Goal: Information Seeking & Learning: Learn about a topic

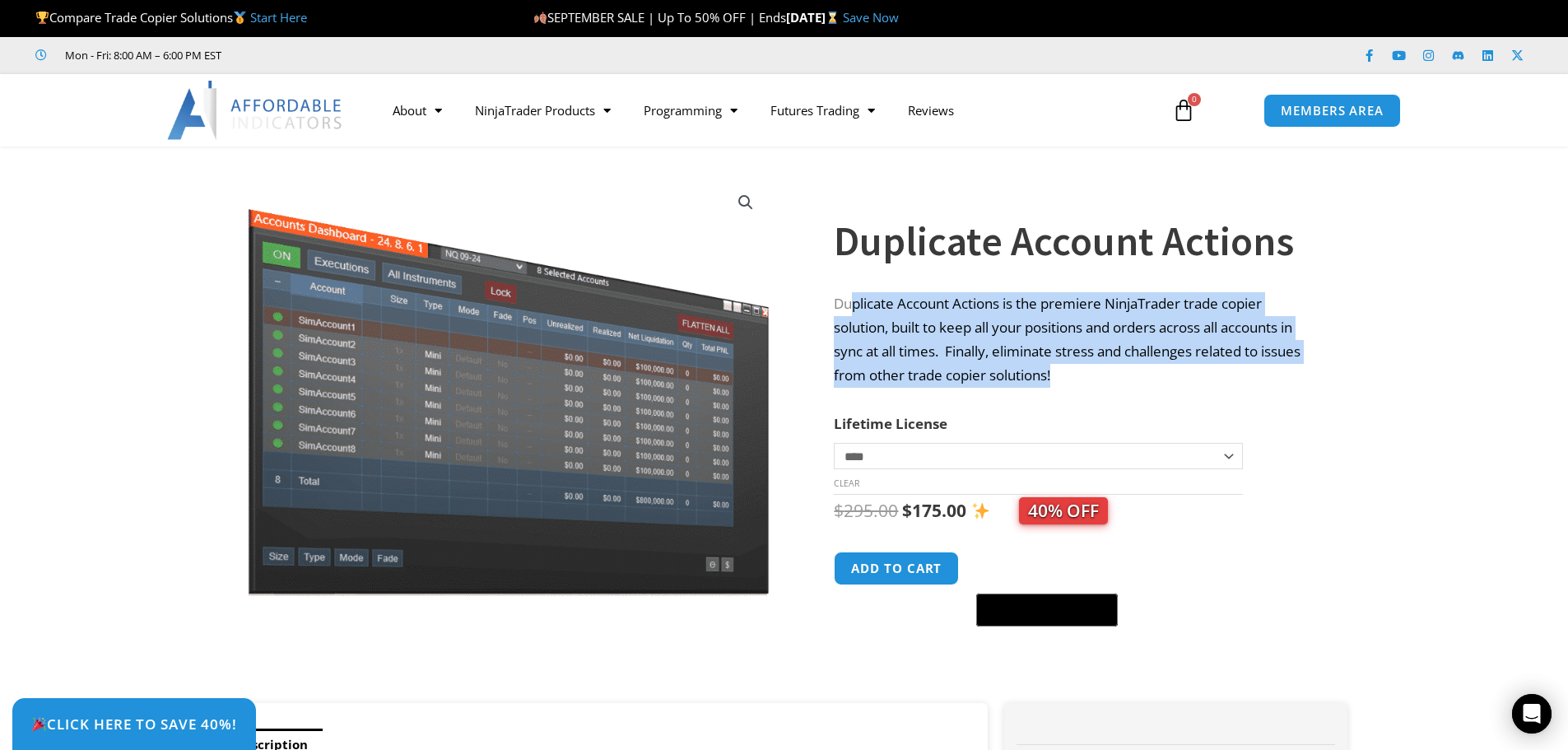
drag, startPoint x: 855, startPoint y: 291, endPoint x: 1198, endPoint y: 368, distance: 351.5
click at [1198, 368] on p "Duplicate Account Actions is the premiere NinjaTrader trade copier solution, bu…" at bounding box center [1074, 340] width 481 height 96
click at [1187, 369] on p "Duplicate Account Actions is the premiere NinjaTrader trade copier solution, bu…" at bounding box center [1074, 340] width 481 height 96
drag, startPoint x: 859, startPoint y: 310, endPoint x: 1059, endPoint y: 371, distance: 209.1
click at [1059, 371] on p "Duplicate Account Actions is the premiere NinjaTrader trade copier solution, bu…" at bounding box center [1074, 340] width 481 height 96
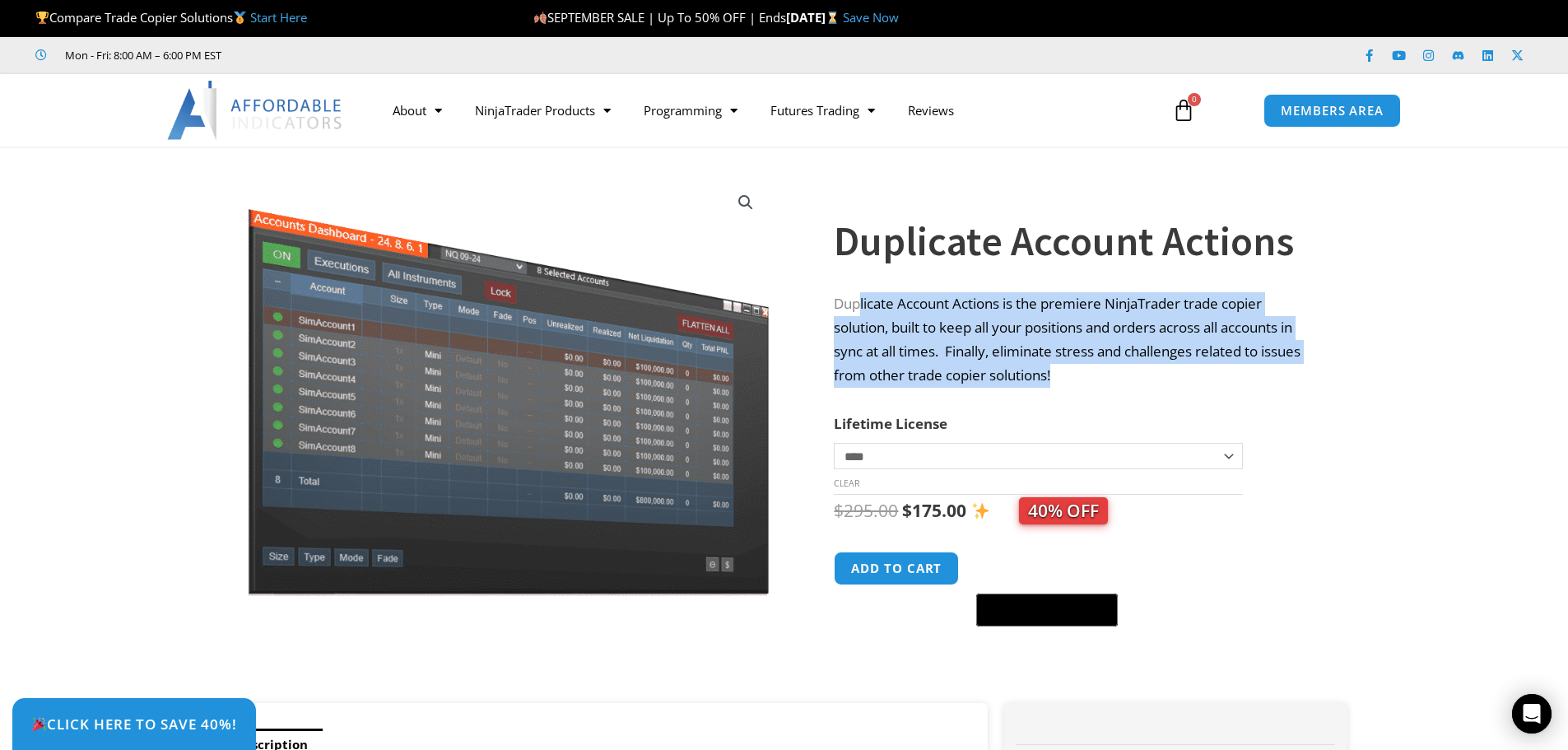
click at [1059, 371] on p "Duplicate Account Actions is the premiere NinjaTrader trade copier solution, bu…" at bounding box center [1074, 340] width 481 height 96
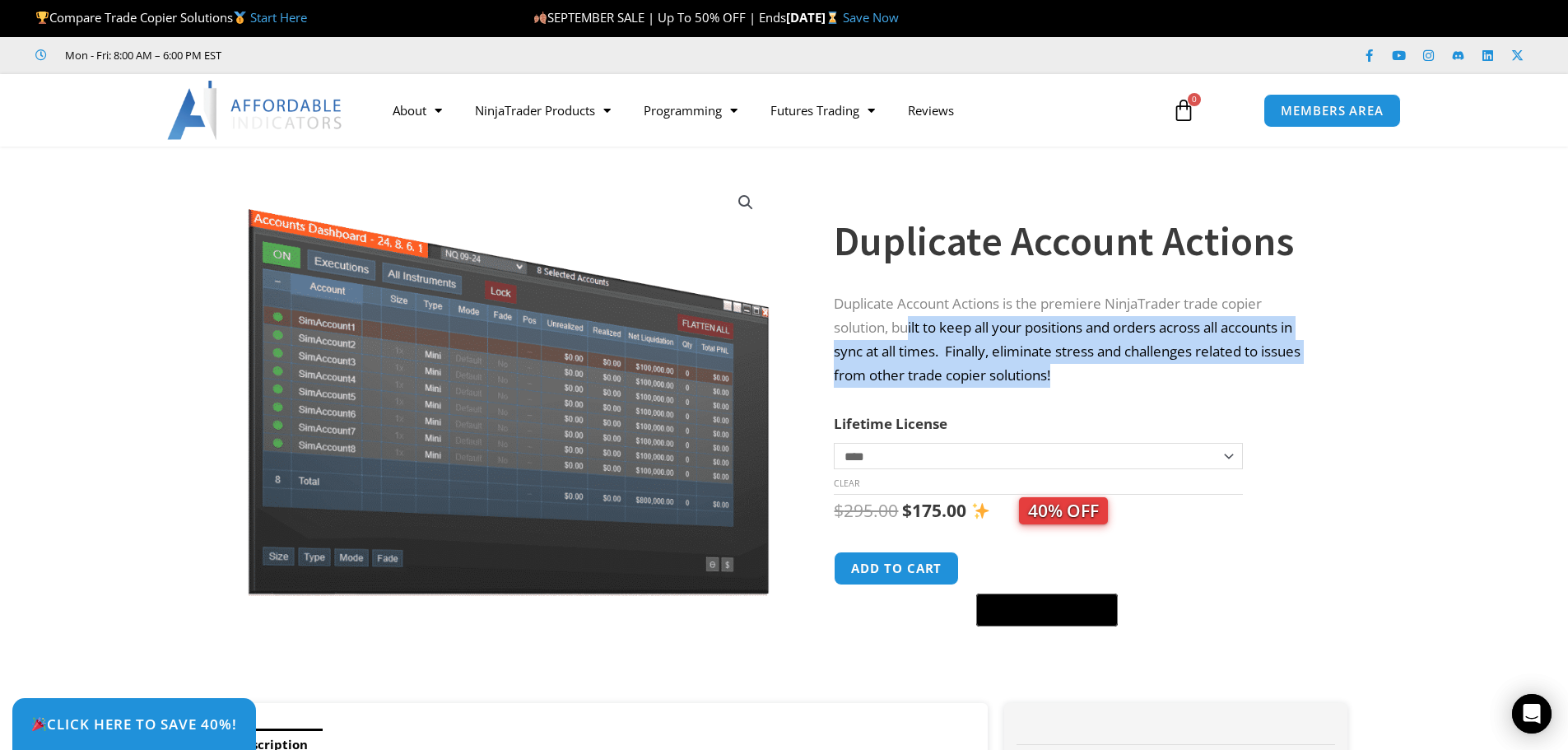
drag, startPoint x: 911, startPoint y: 323, endPoint x: 1134, endPoint y: 382, distance: 230.7
click at [1134, 382] on p "Duplicate Account Actions is the premiere NinjaTrader trade copier solution, bu…" at bounding box center [1074, 340] width 481 height 96
click at [1132, 382] on p "Duplicate Account Actions is the premiere NinjaTrader trade copier solution, bu…" at bounding box center [1074, 340] width 481 height 96
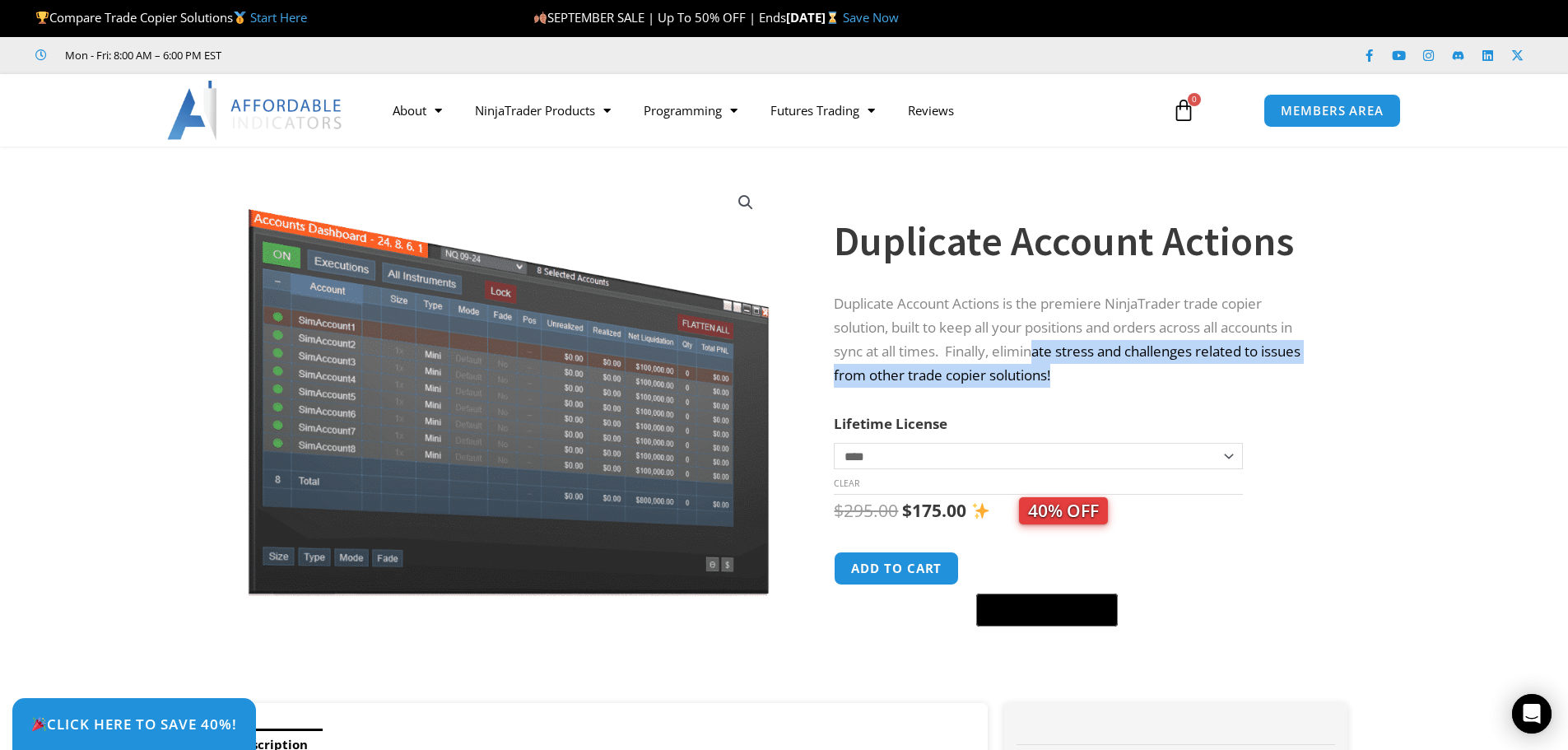
drag, startPoint x: 1035, startPoint y: 340, endPoint x: 1147, endPoint y: 396, distance: 125.2
click at [1147, 399] on div "**********" at bounding box center [1074, 419] width 481 height 568
click at [1147, 396] on div "**********" at bounding box center [1074, 419] width 481 height 568
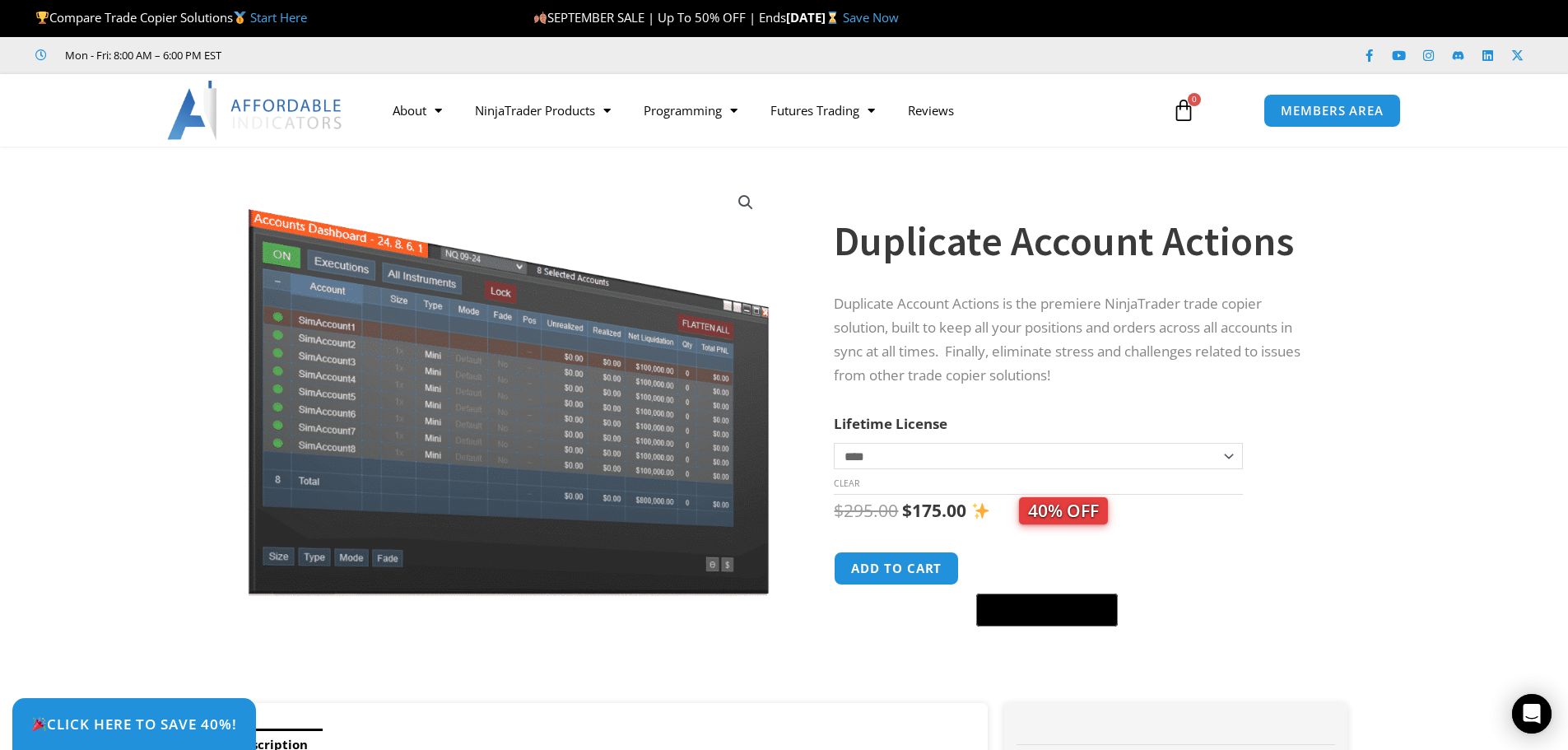
click at [998, 370] on p "Duplicate Account Actions is the premiere NinjaTrader trade copier solution, bu…" at bounding box center [1074, 340] width 481 height 96
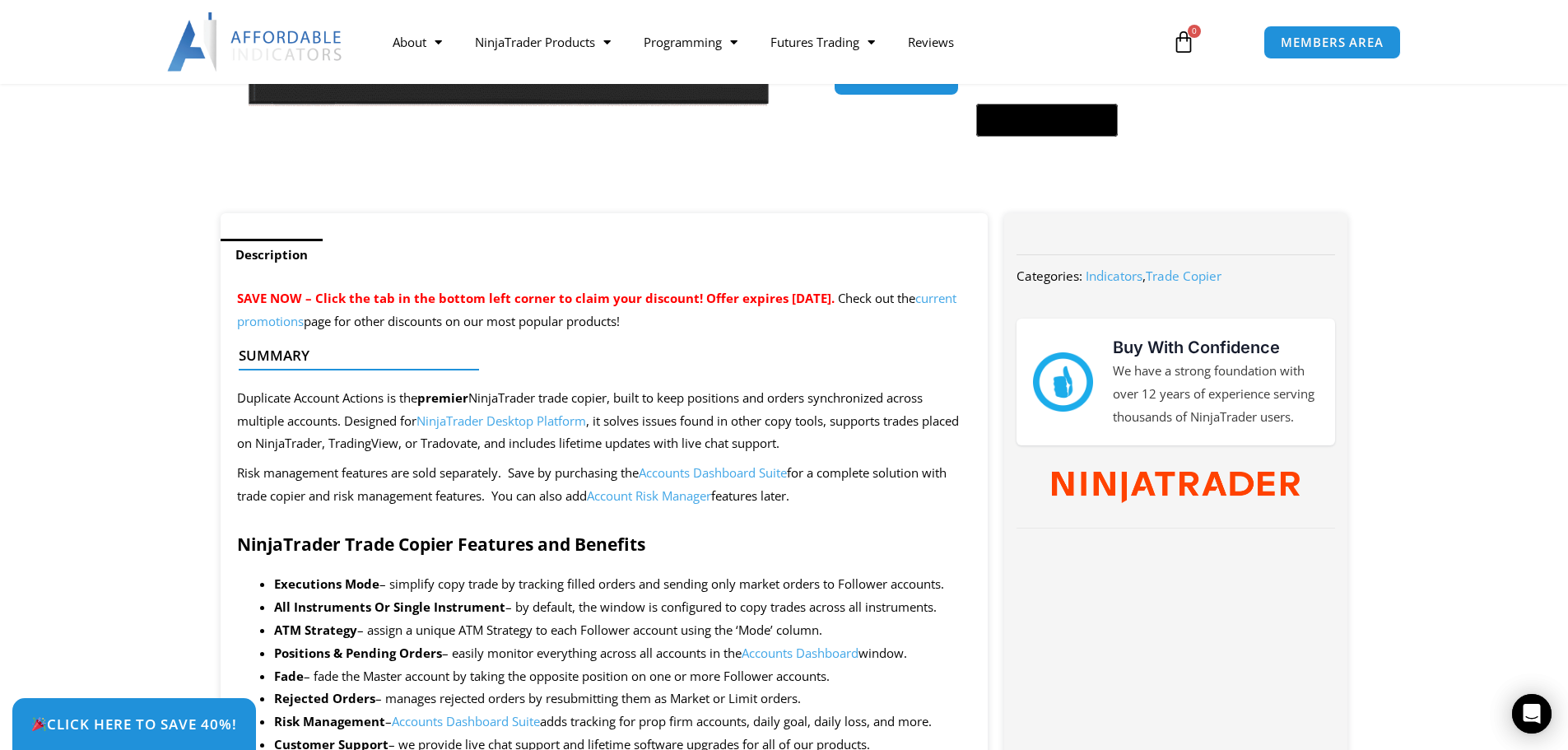
scroll to position [494, 0]
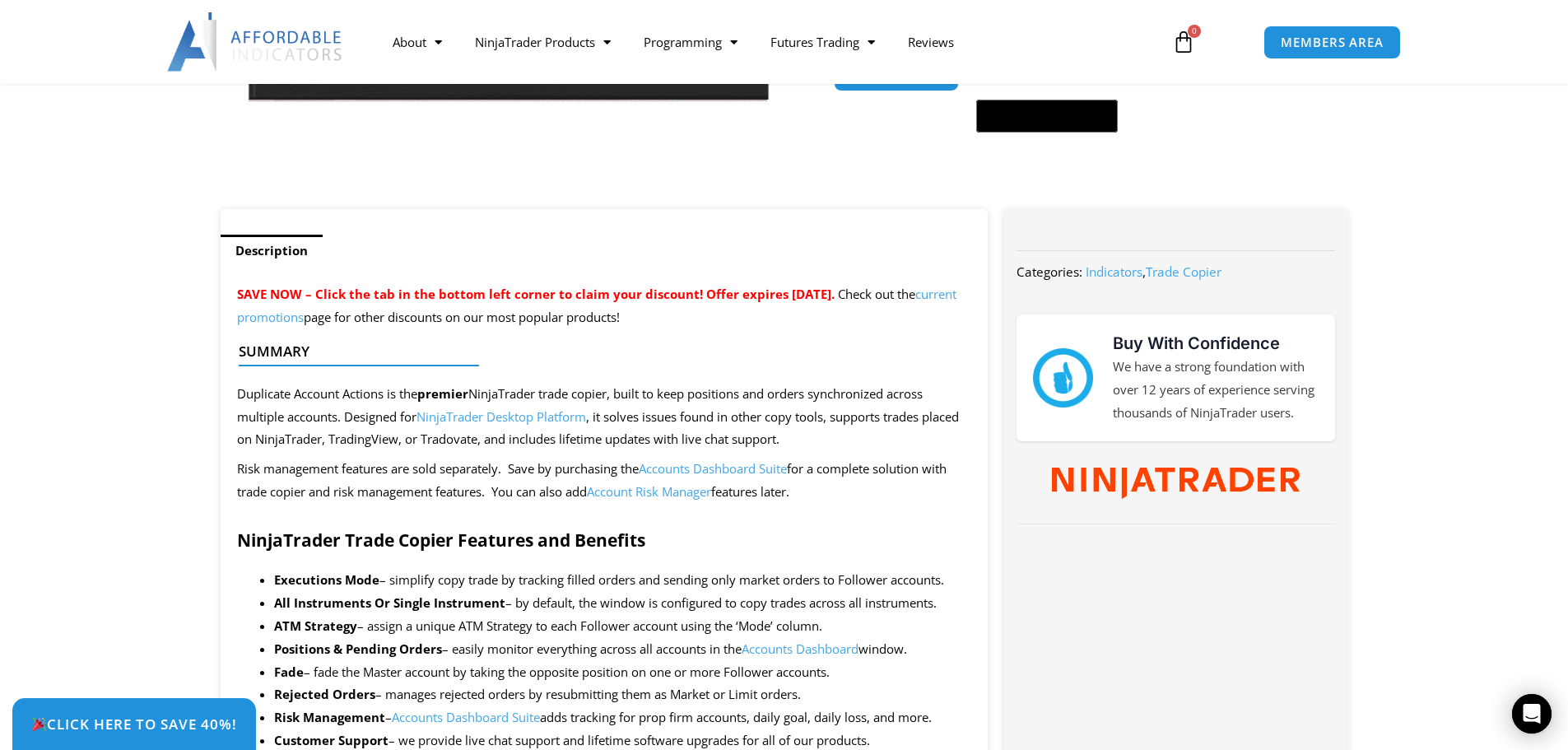
drag, startPoint x: 242, startPoint y: 380, endPoint x: 614, endPoint y: 381, distance: 372.0
click at [615, 381] on div at bounding box center [597, 372] width 719 height 22
drag, startPoint x: 383, startPoint y: 387, endPoint x: 567, endPoint y: 383, distance: 184.0
click at [567, 383] on div at bounding box center [597, 380] width 719 height 39
click at [611, 372] on div at bounding box center [597, 372] width 719 height 22
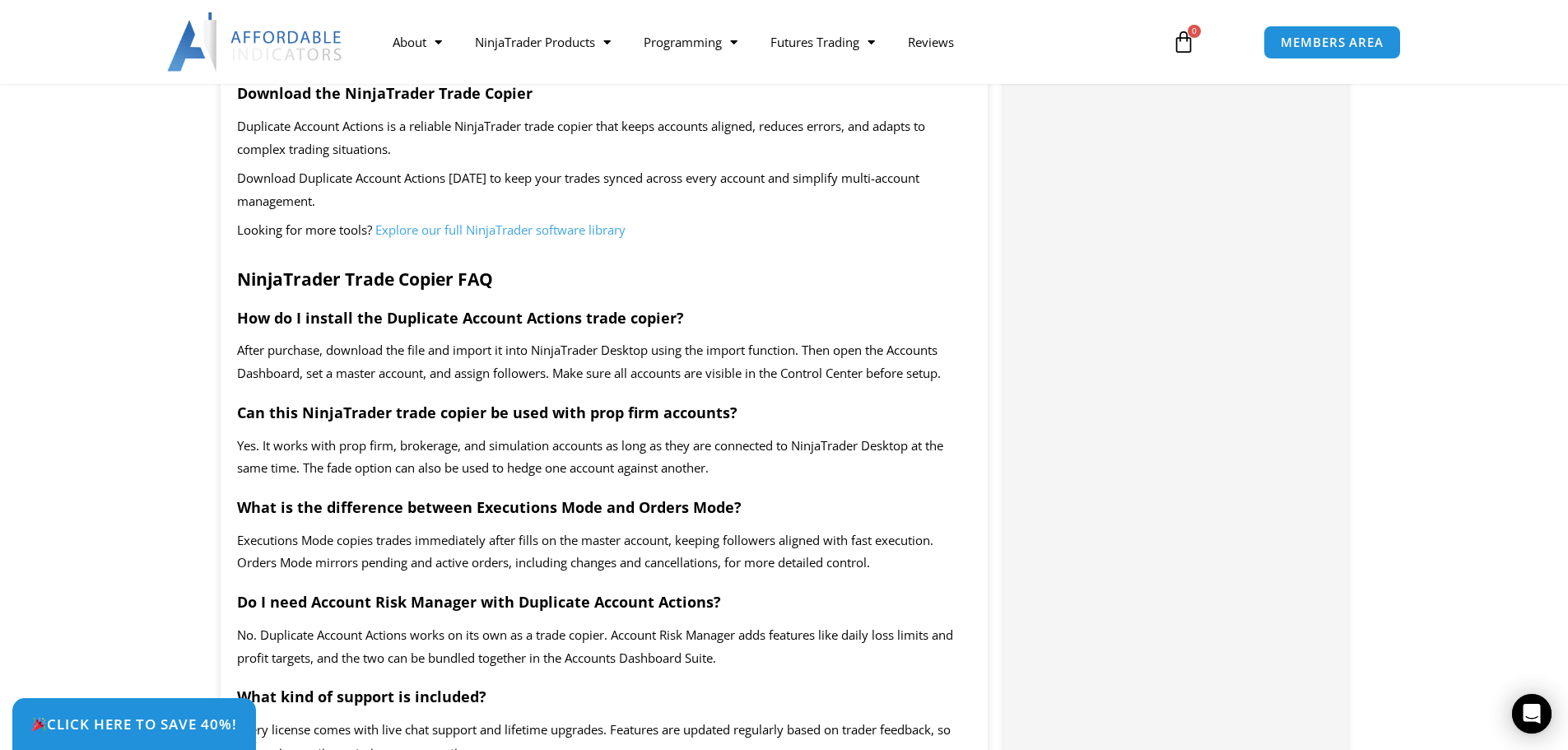
scroll to position [2799, 0]
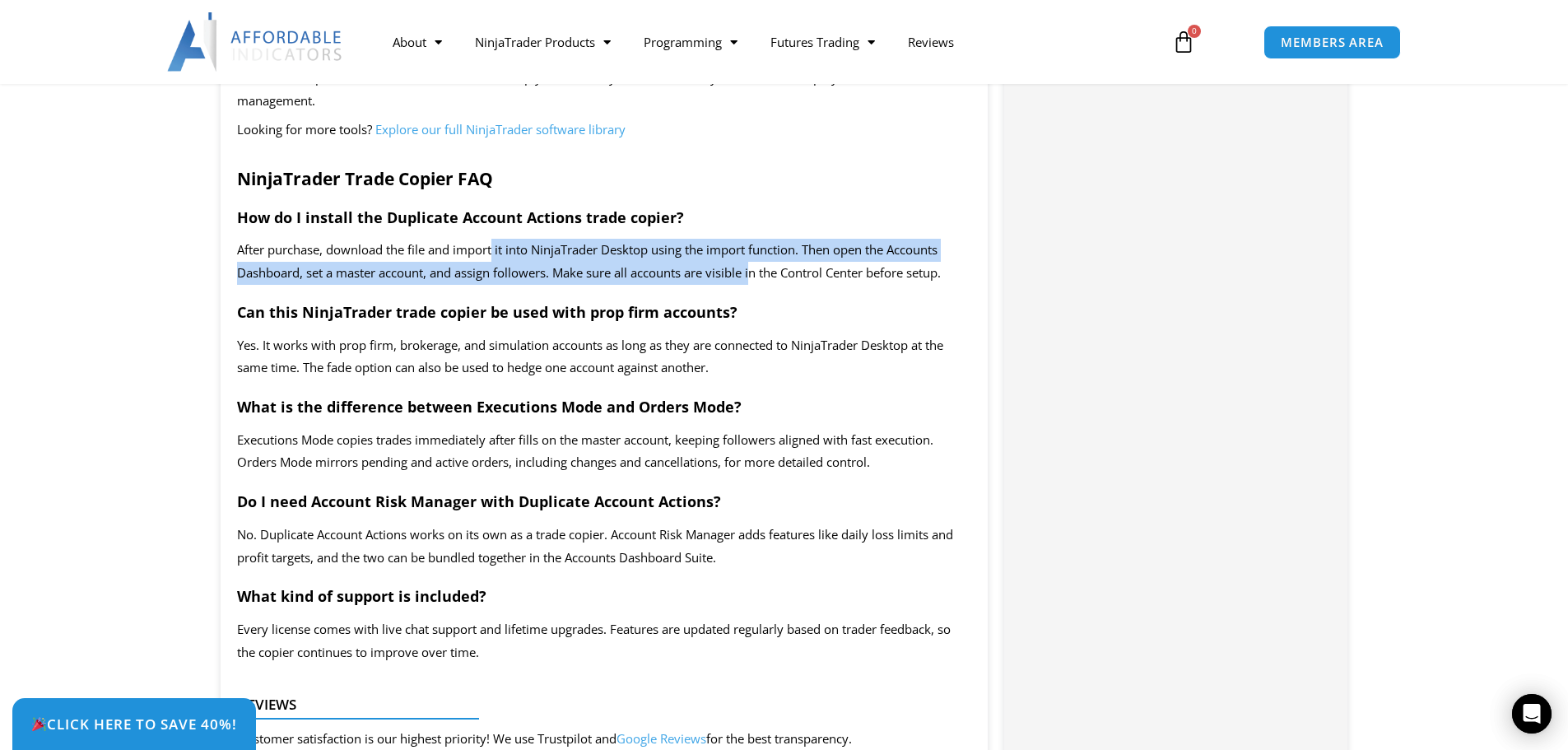
drag, startPoint x: 496, startPoint y: 275, endPoint x: 754, endPoint y: 296, distance: 258.9
click at [754, 281] on span "After purchase, download the file and import it into NinjaTrader Desktop using …" at bounding box center [588, 261] width 704 height 39
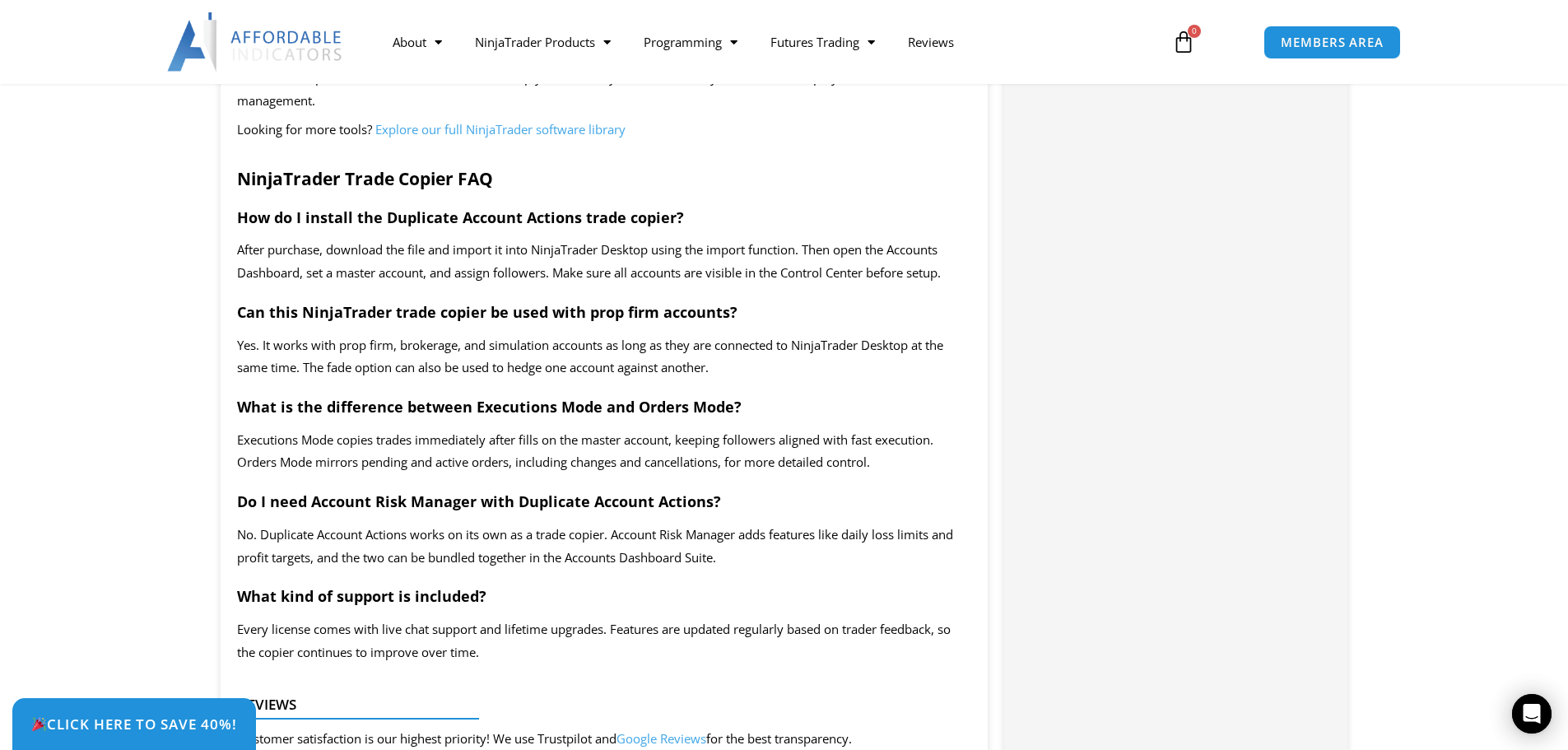
drag, startPoint x: 787, startPoint y: 292, endPoint x: 814, endPoint y: 290, distance: 27.1
click at [801, 281] on span "After purchase, download the file and import it into NinjaTrader Desktop using …" at bounding box center [588, 261] width 704 height 39
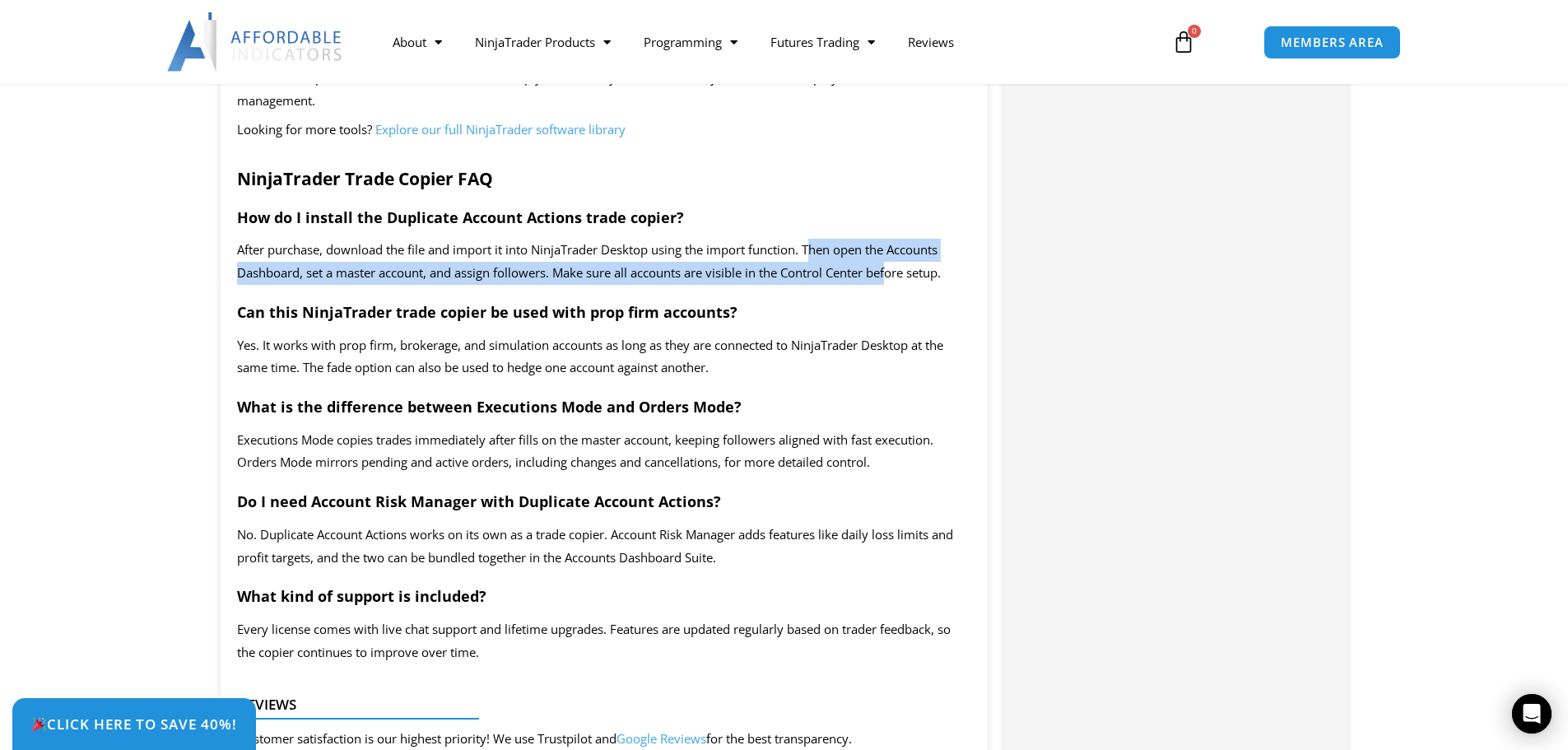
drag, startPoint x: 813, startPoint y: 269, endPoint x: 895, endPoint y: 303, distance: 88.8
click at [895, 281] on span "After purchase, download the file and import it into NinjaTrader Desktop using …" at bounding box center [588, 261] width 704 height 39
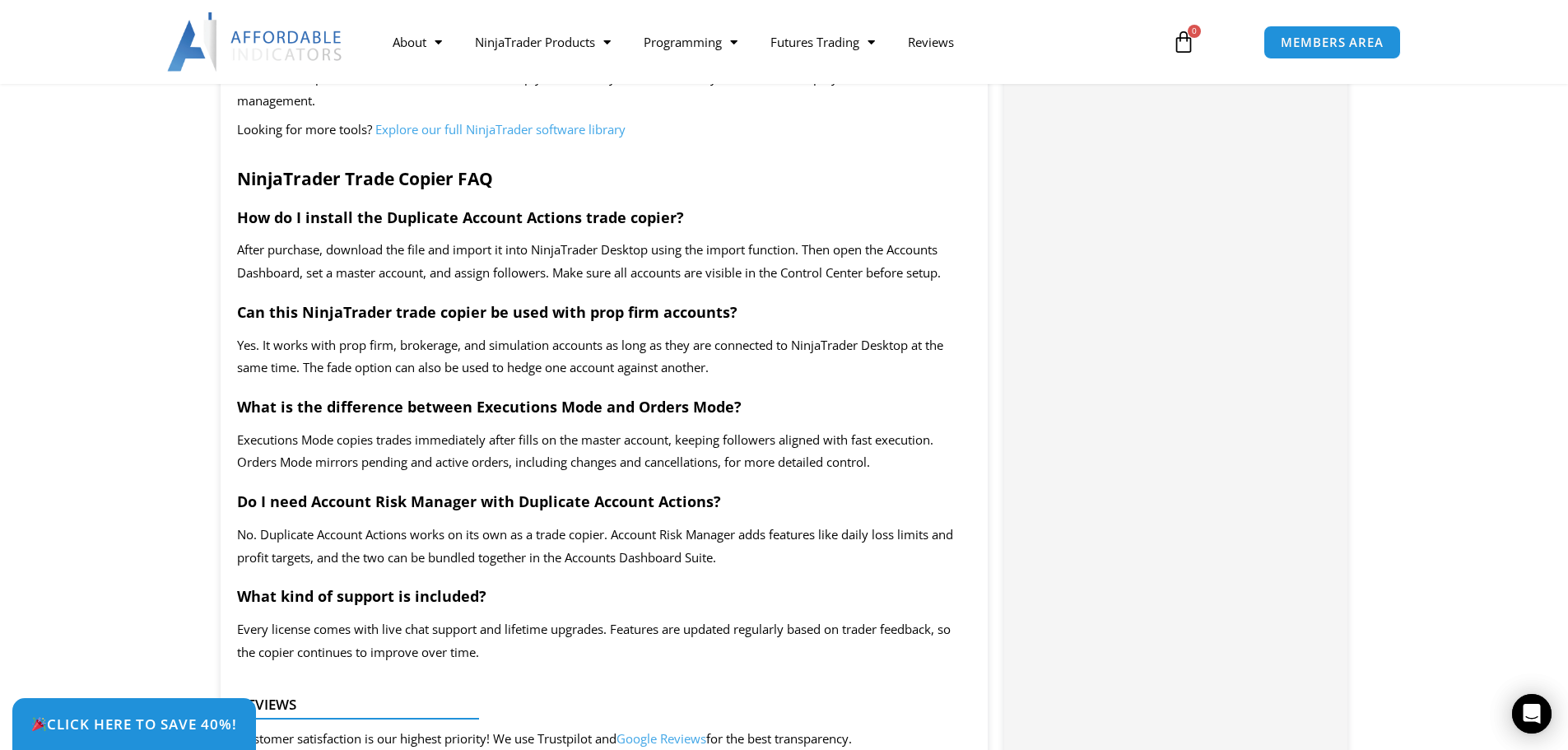
drag, startPoint x: 295, startPoint y: 299, endPoint x: 669, endPoint y: 297, distance: 374.0
click at [669, 281] on span "After purchase, download the file and import it into NinjaTrader Desktop using …" at bounding box center [588, 261] width 704 height 39
click at [687, 285] on p "After purchase, download the file and import it into NinjaTrader Desktop using …" at bounding box center [604, 261] width 735 height 46
drag, startPoint x: 273, startPoint y: 331, endPoint x: 750, endPoint y: 334, distance: 477.0
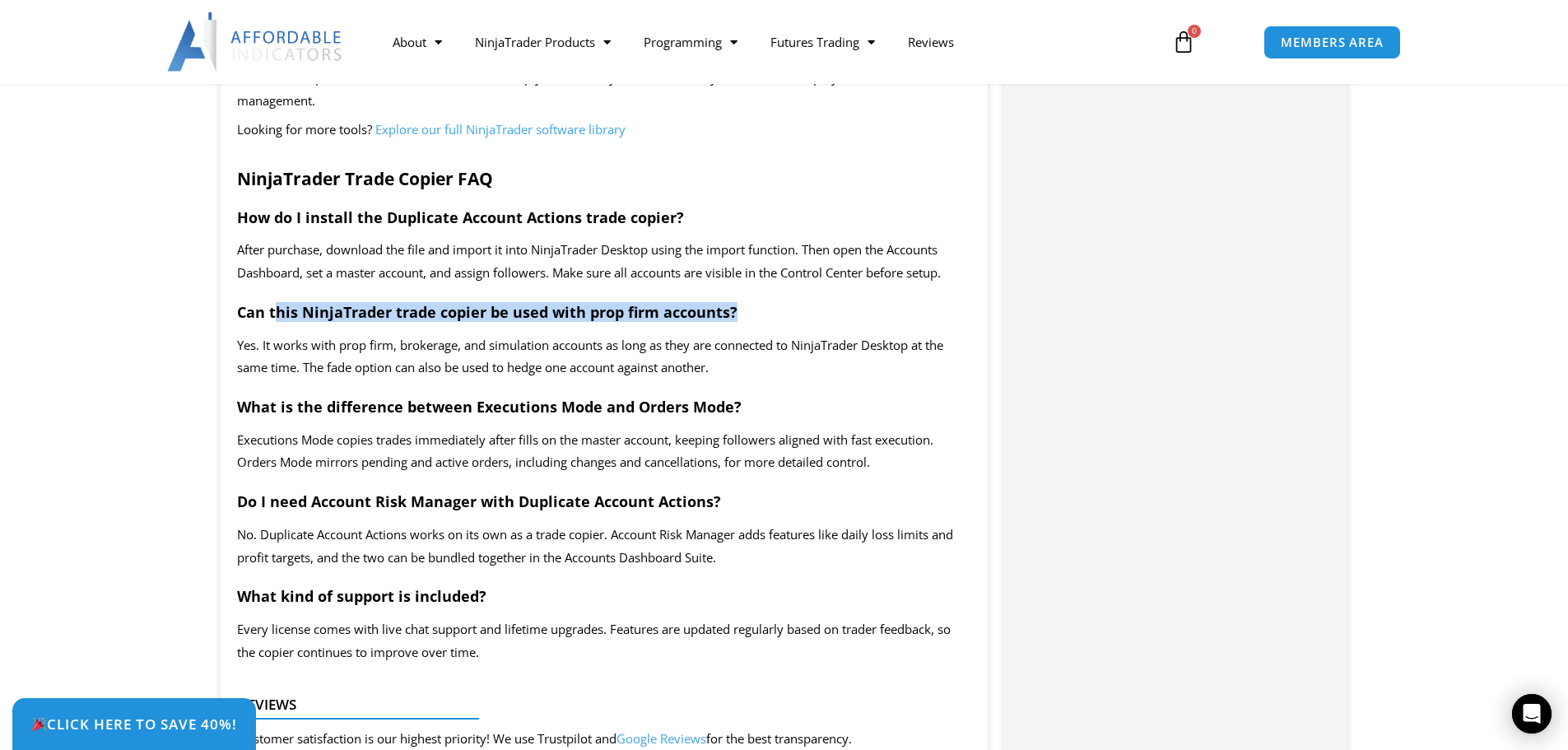
click at [750, 322] on h3 "Can this NinjaTrader trade copier be used with prop firm accounts?" at bounding box center [604, 312] width 735 height 19
click at [768, 322] on h3 "Can this NinjaTrader trade copier be used with prop firm accounts?" at bounding box center [604, 312] width 735 height 19
click at [613, 359] on span "Yes. It works with prop firm, brokerage, and simulation accounts as long as the…" at bounding box center [589, 356] width 706 height 39
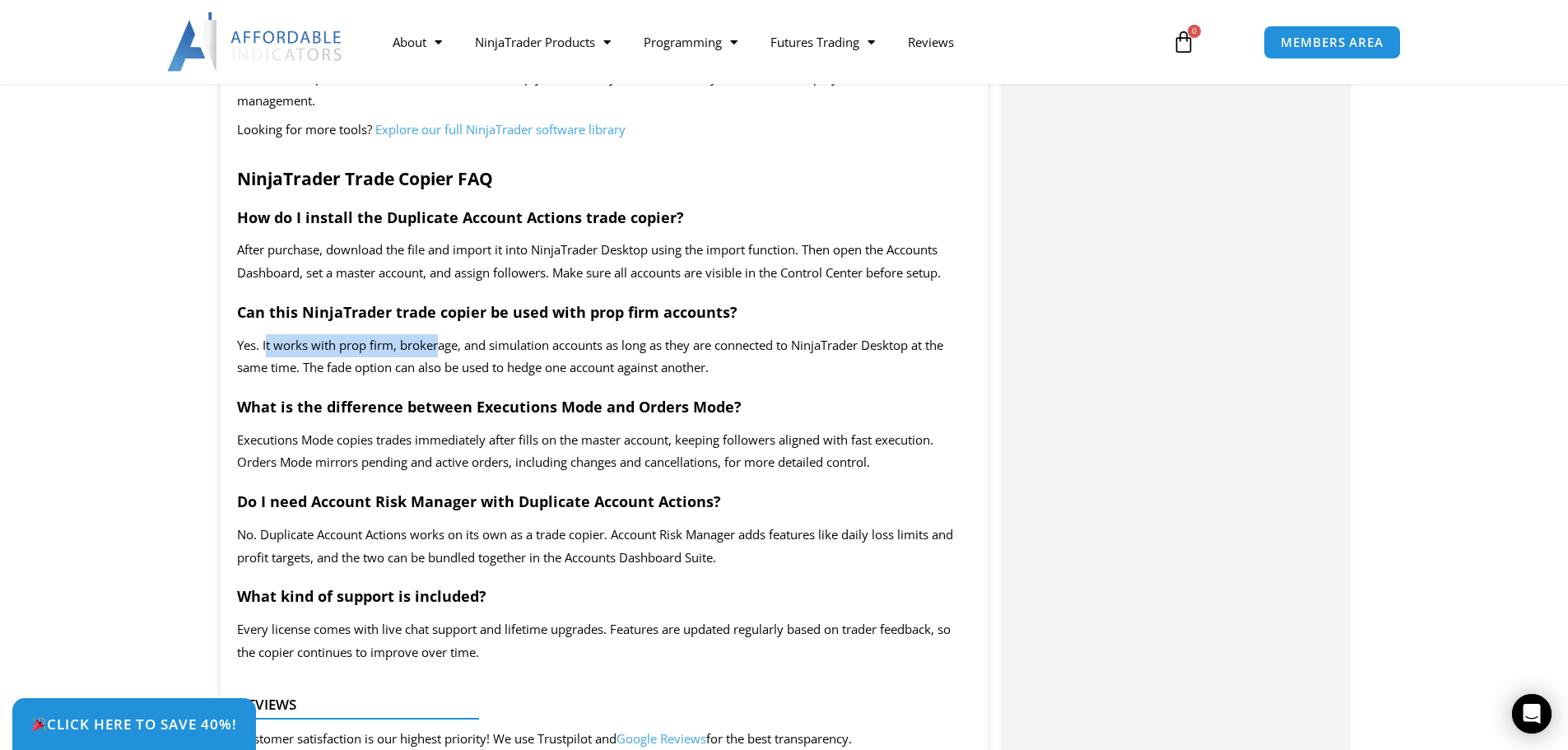
drag, startPoint x: 266, startPoint y: 368, endPoint x: 487, endPoint y: 374, distance: 221.1
click at [443, 371] on span "Yes. It works with prop firm, brokerage, and simulation accounts as long as the…" at bounding box center [589, 356] width 706 height 39
click at [515, 374] on span "Yes. It works with prop firm, brokerage, and simulation accounts as long as the…" at bounding box center [589, 356] width 706 height 39
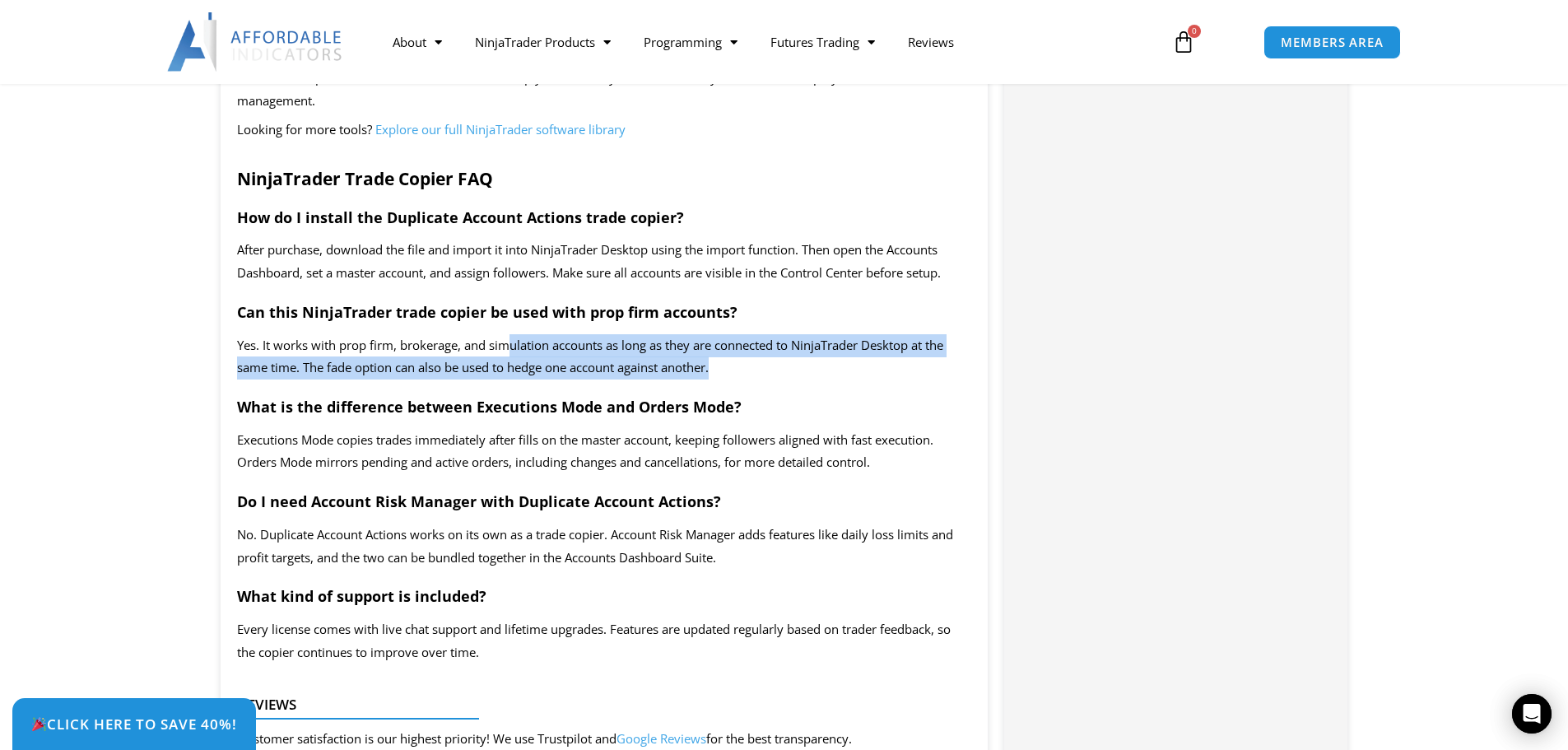
drag, startPoint x: 508, startPoint y: 371, endPoint x: 849, endPoint y: 394, distance: 341.8
click at [849, 380] on p "Yes. It works with prop firm, brokerage, and simulation accounts as long as the…" at bounding box center [604, 357] width 735 height 46
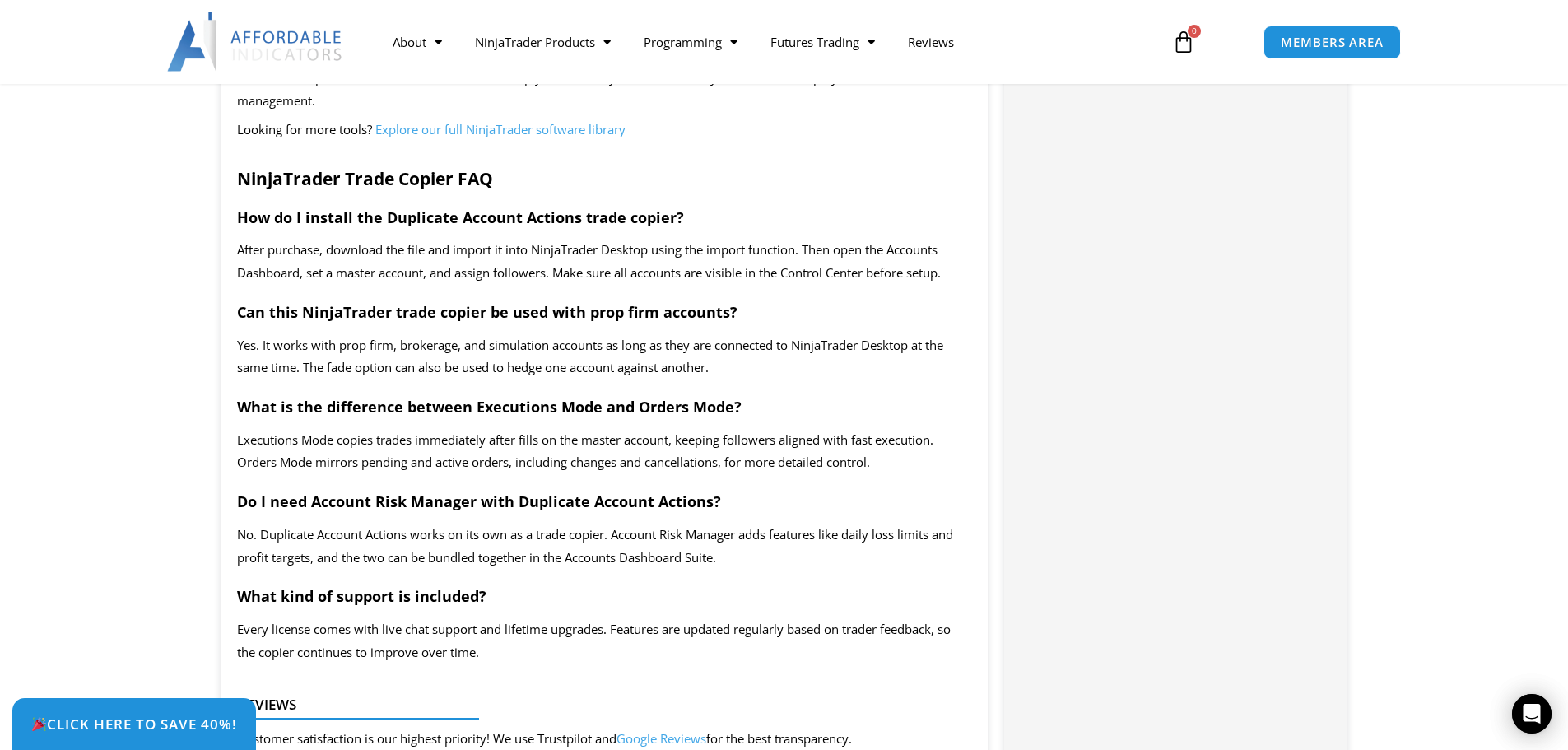
click at [531, 379] on p "Yes. It works with prop firm, brokerage, and simulation accounts as long as the…" at bounding box center [604, 357] width 735 height 46
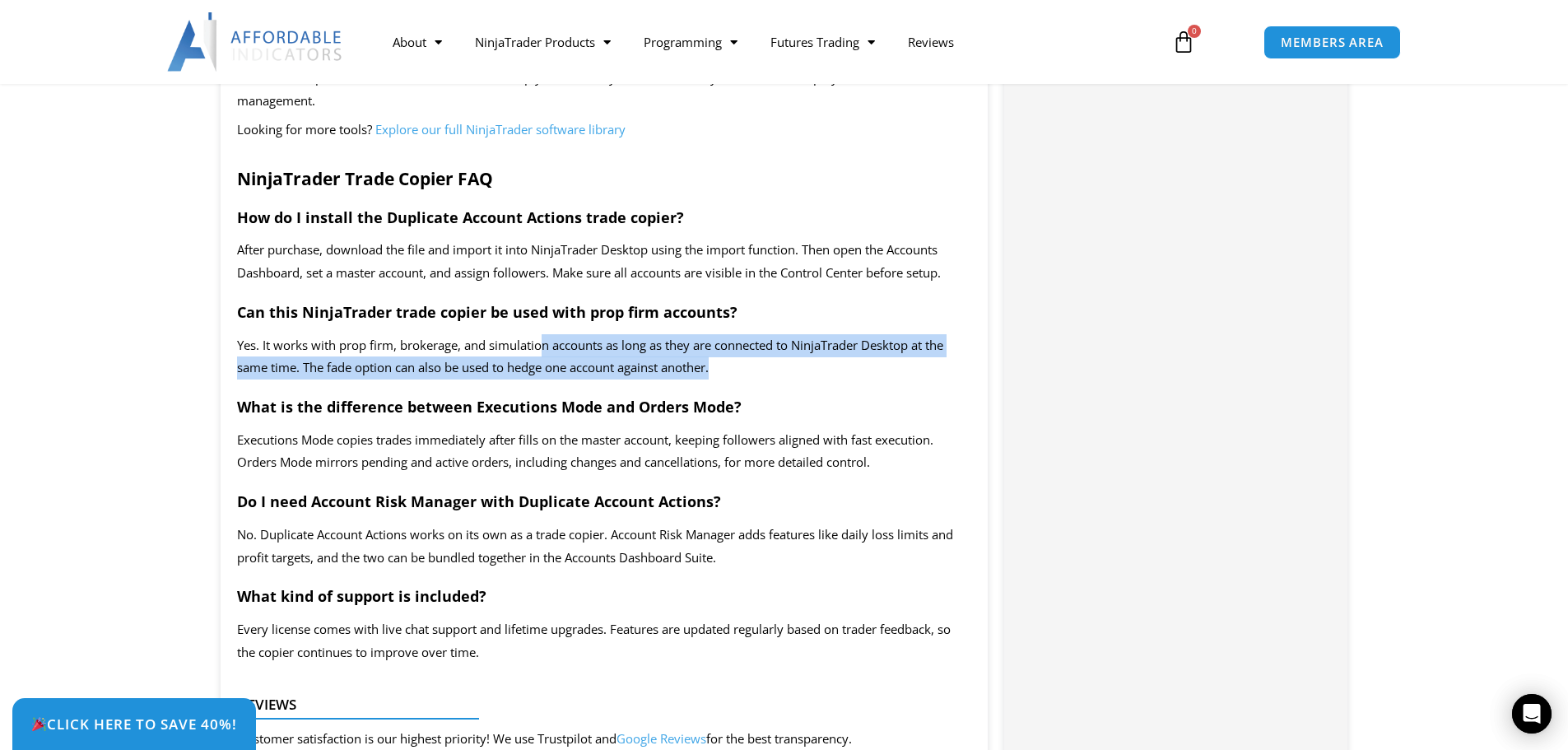
drag, startPoint x: 544, startPoint y: 363, endPoint x: 794, endPoint y: 394, distance: 251.9
click at [794, 380] on p "Yes. It works with prop firm, brokerage, and simulation accounts as long as the…" at bounding box center [604, 357] width 735 height 46
drag, startPoint x: 290, startPoint y: 384, endPoint x: 776, endPoint y: 399, distance: 486.2
click at [776, 380] on p "Yes. It works with prop firm, brokerage, and simulation accounts as long as the…" at bounding box center [604, 357] width 735 height 46
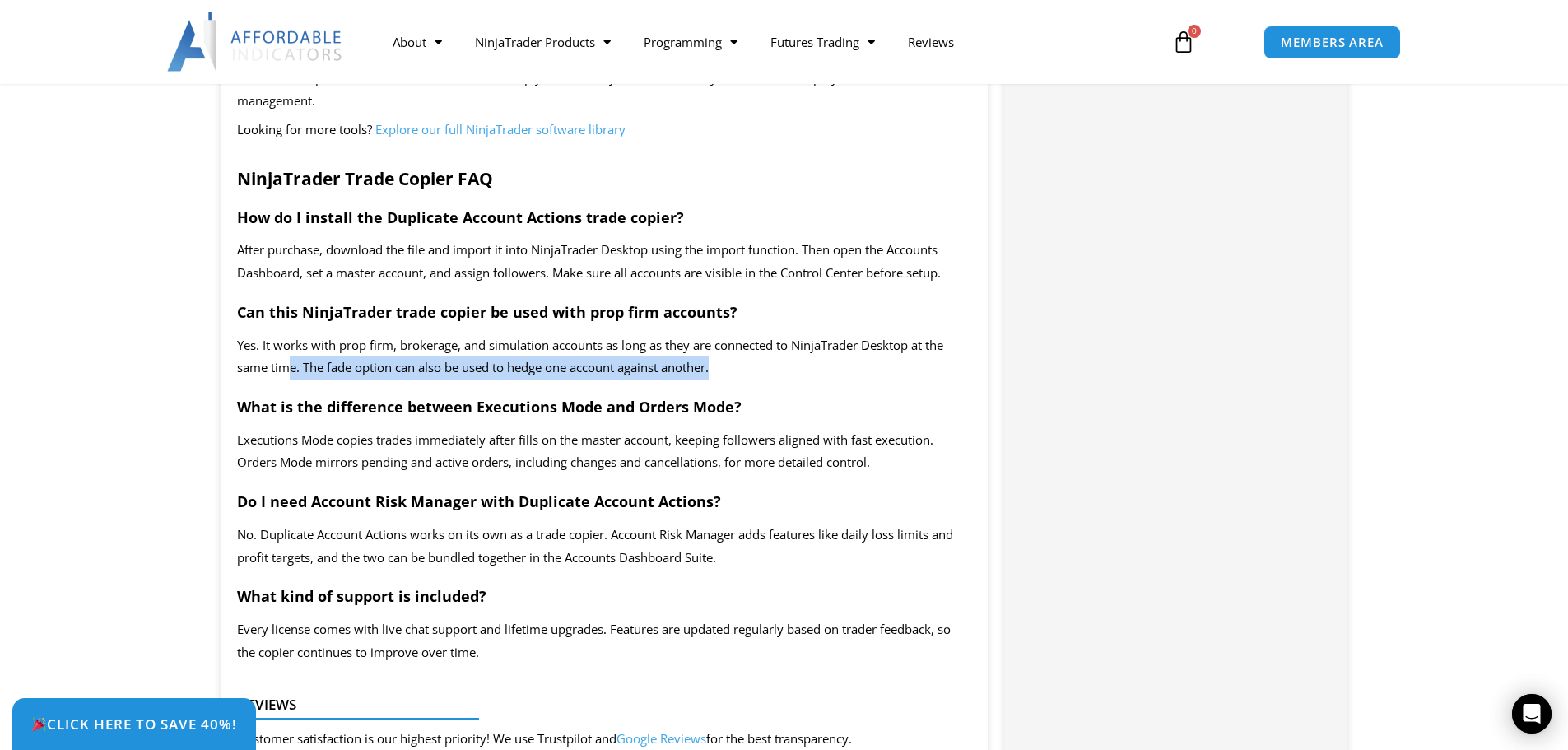
click at [776, 380] on p "Yes. It works with prop firm, brokerage, and simulation accounts as long as the…" at bounding box center [604, 357] width 735 height 46
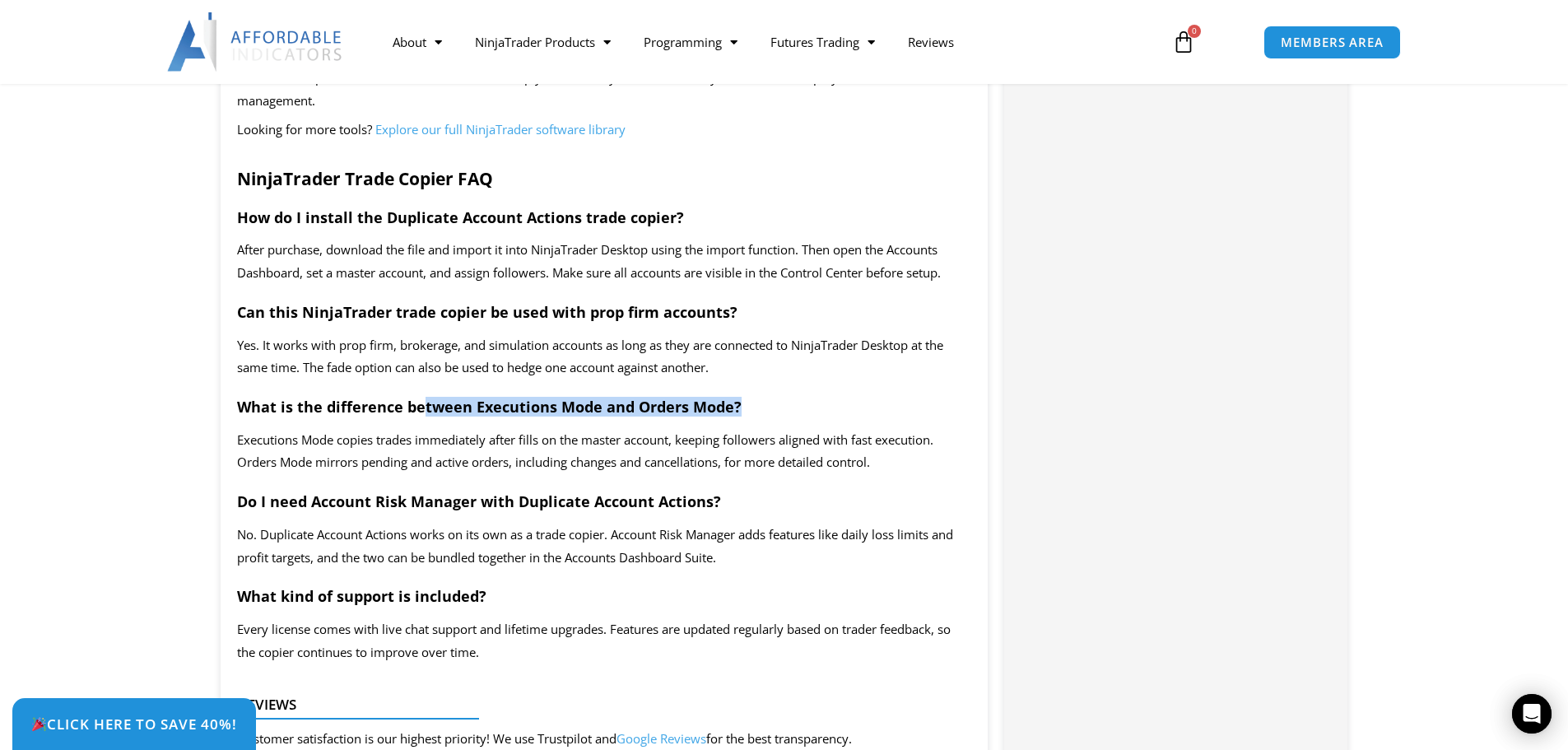
drag, startPoint x: 414, startPoint y: 421, endPoint x: 793, endPoint y: 432, distance: 379.2
click at [790, 417] on h3 "What is the difference between Executions Mode and Orders Mode?" at bounding box center [604, 407] width 735 height 19
click at [801, 417] on h3 "What is the difference between Executions Mode and Orders Mode?" at bounding box center [604, 407] width 735 height 19
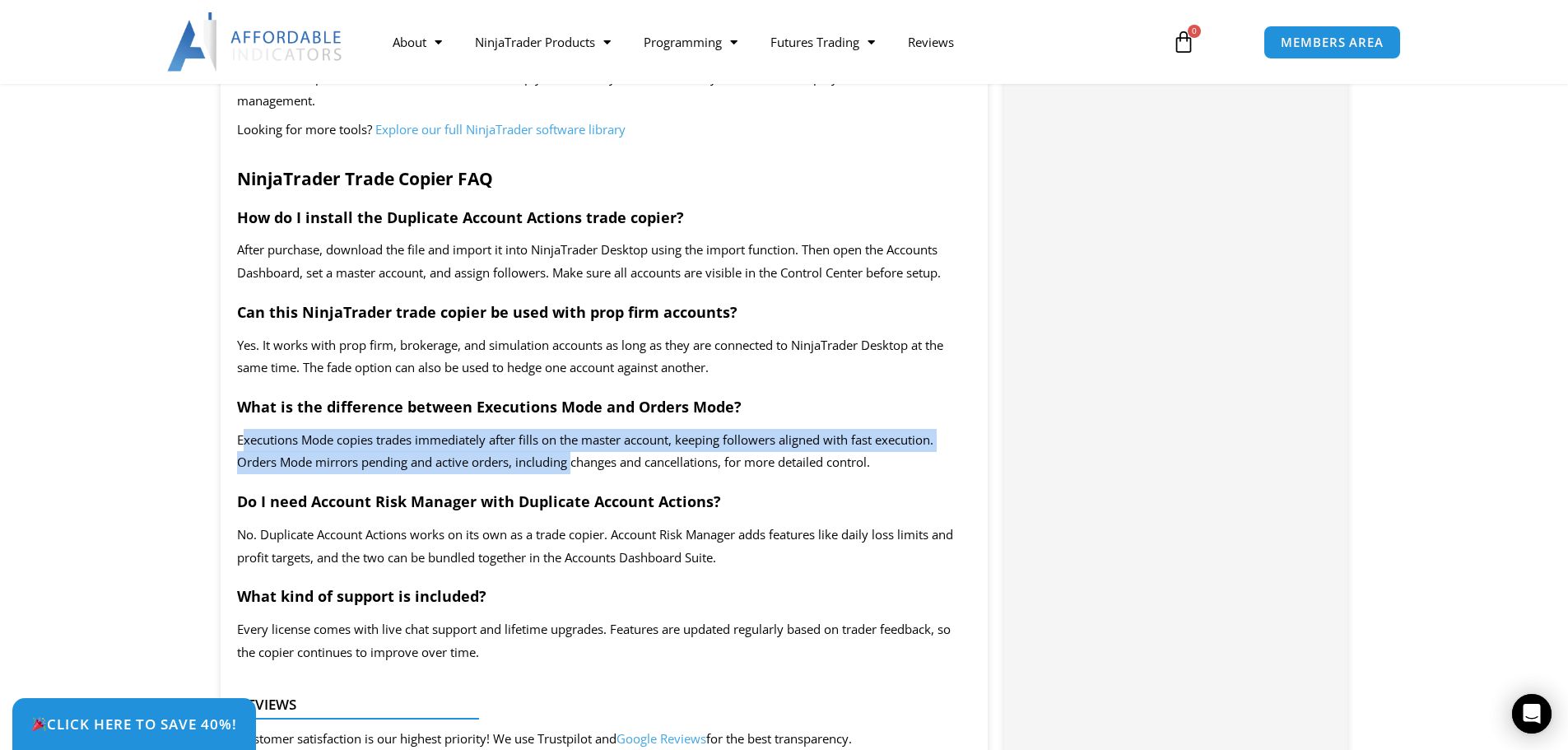
drag, startPoint x: 240, startPoint y: 463, endPoint x: 575, endPoint y: 485, distance: 335.7
click at [575, 470] on span "Executions Mode copies trades immediately after fills on the master account, ke…" at bounding box center [585, 451] width 696 height 39
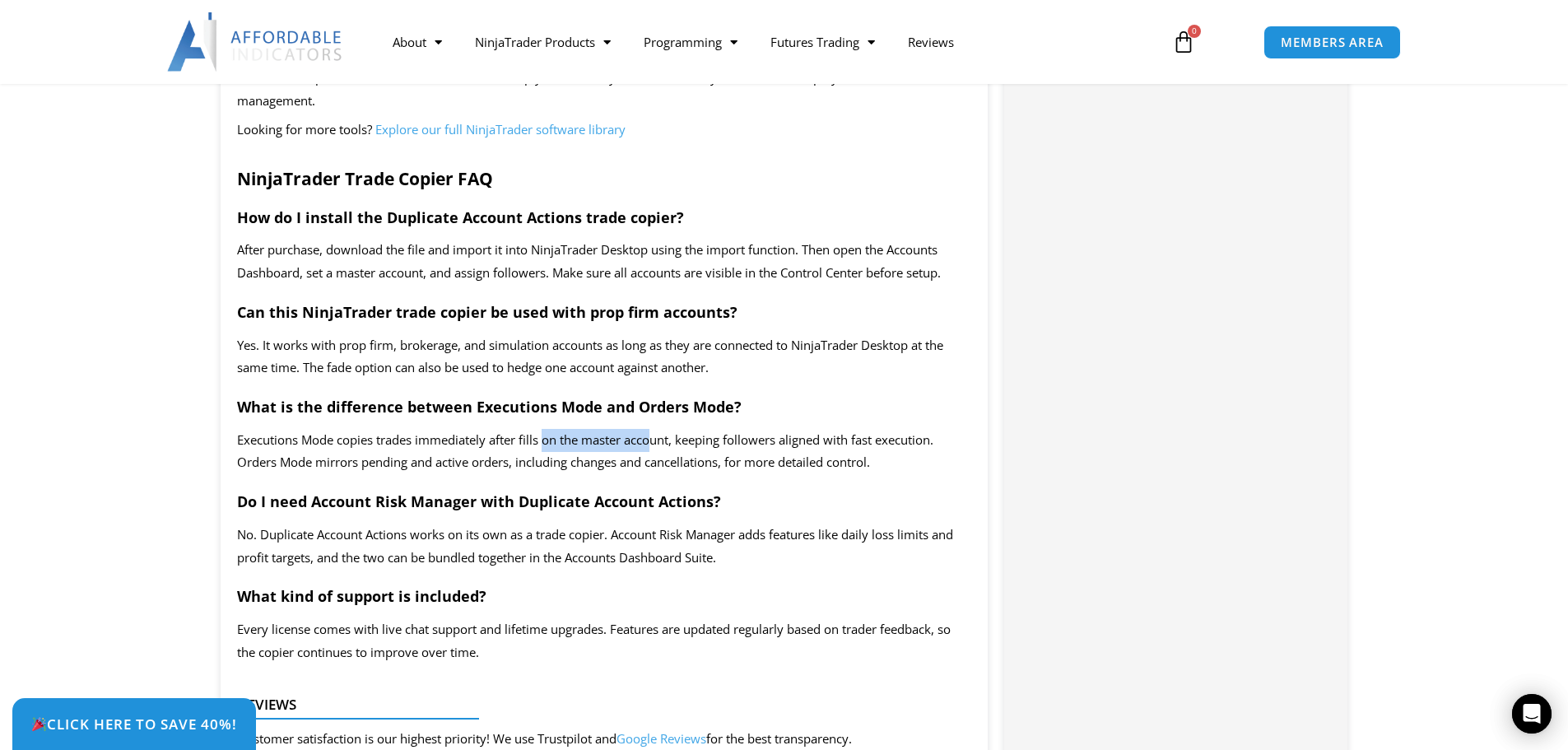
drag, startPoint x: 548, startPoint y: 465, endPoint x: 653, endPoint y: 469, distance: 105.1
click at [653, 469] on span "Executions Mode copies trades immediately after fills on the master account, ke…" at bounding box center [585, 451] width 696 height 39
click at [699, 472] on p "Executions Mode copies trades immediately after fills on the master account, ke…" at bounding box center [604, 452] width 735 height 46
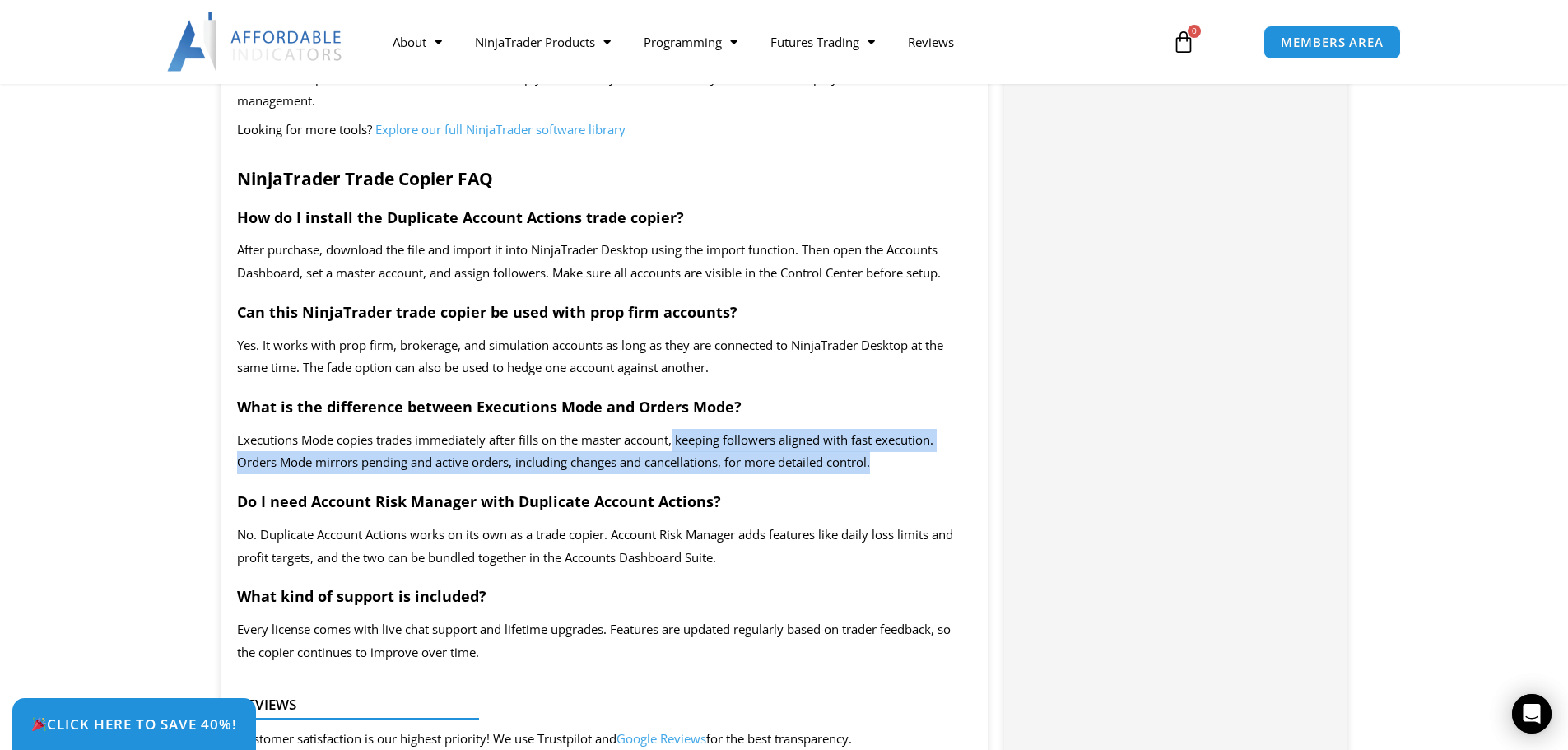
drag, startPoint x: 679, startPoint y: 463, endPoint x: 946, endPoint y: 482, distance: 267.7
click at [946, 475] on p "Executions Mode copies trades immediately after fills on the master account, ke…" at bounding box center [604, 452] width 735 height 46
click at [941, 475] on p "Executions Mode copies trades immediately after fills on the master account, ke…" at bounding box center [604, 452] width 735 height 46
click at [863, 470] on span "Executions Mode copies trades immediately after fills on the master account, ke…" at bounding box center [585, 451] width 696 height 39
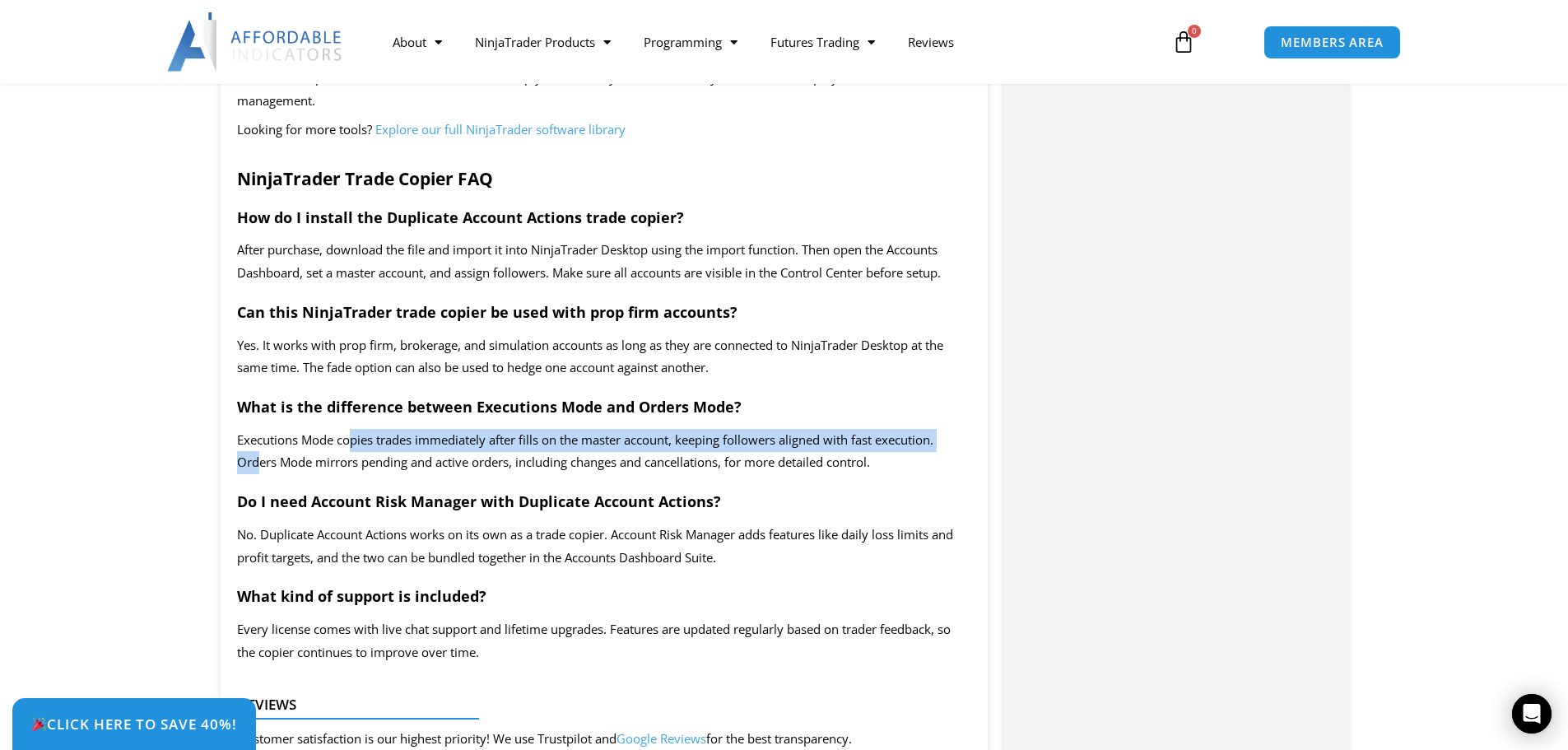
drag, startPoint x: 258, startPoint y: 477, endPoint x: 351, endPoint y: 474, distance: 93.0
click at [351, 474] on p "Executions Mode copies trades immediately after fills on the master account, ke…" at bounding box center [604, 452] width 735 height 46
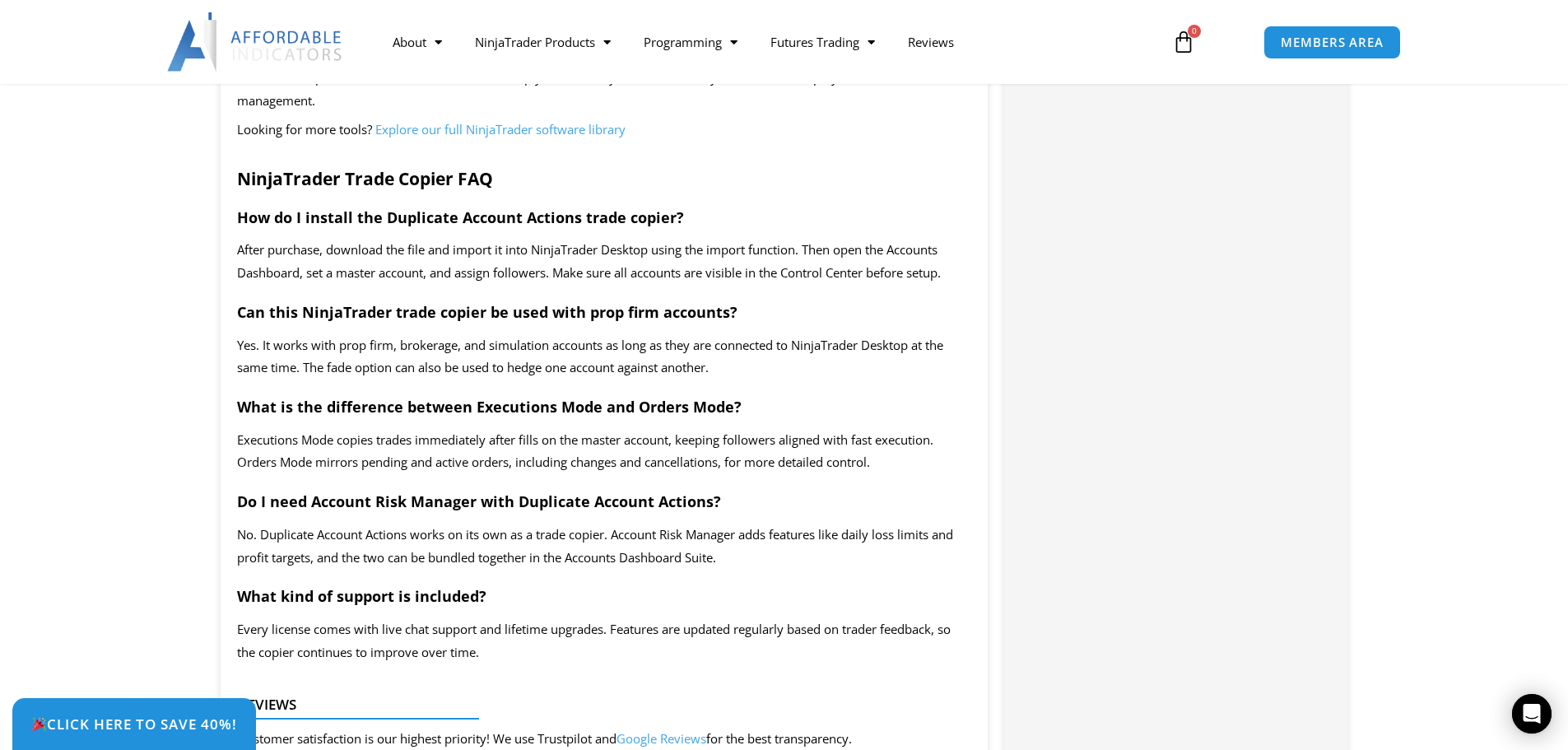
click at [419, 470] on span "Executions Mode copies trades immediately after fills on the master account, ke…" at bounding box center [585, 451] width 696 height 39
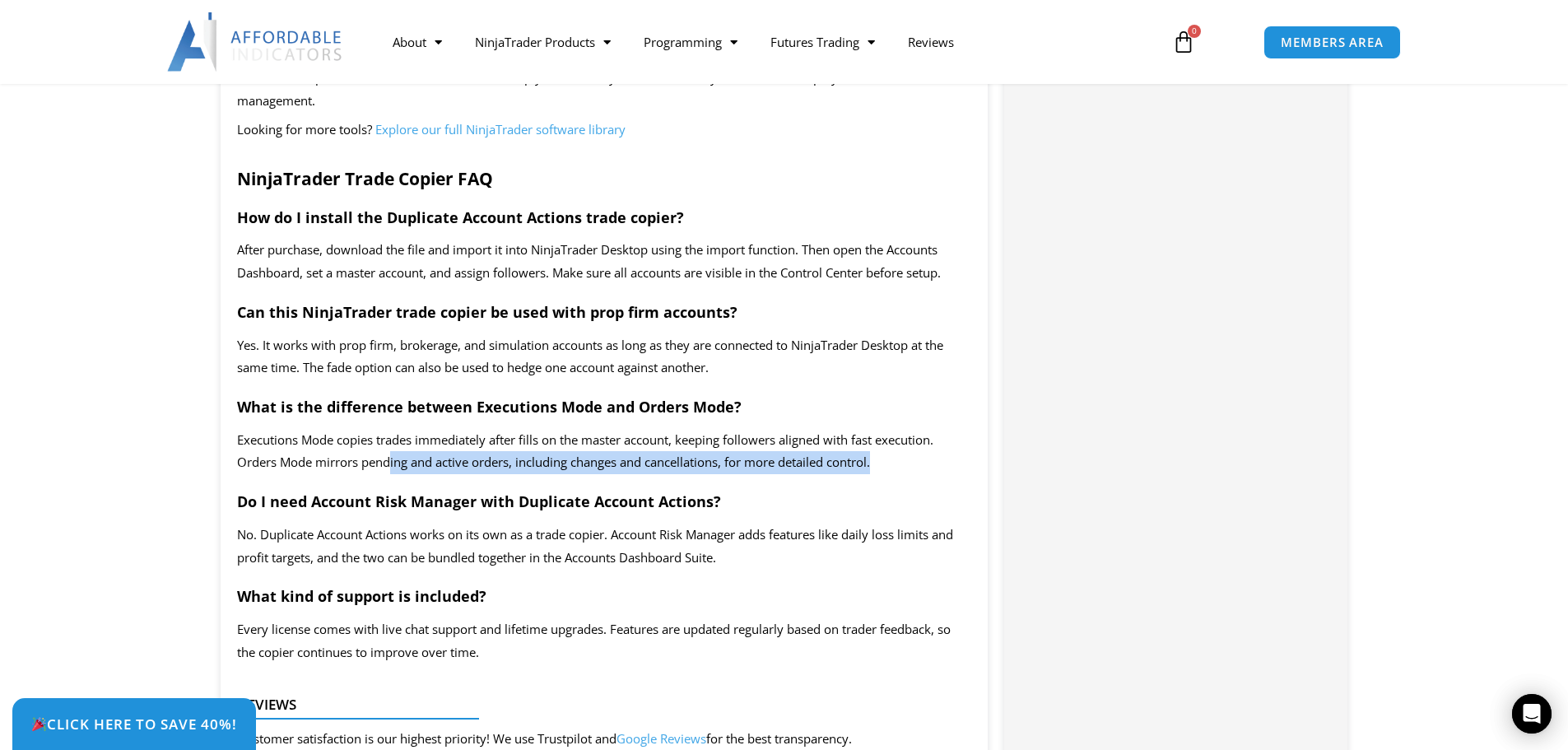
drag, startPoint x: 393, startPoint y: 485, endPoint x: 912, endPoint y: 495, distance: 519.1
click at [912, 475] on p "Executions Mode copies trades immediately after fills on the master account, ke…" at bounding box center [604, 452] width 735 height 46
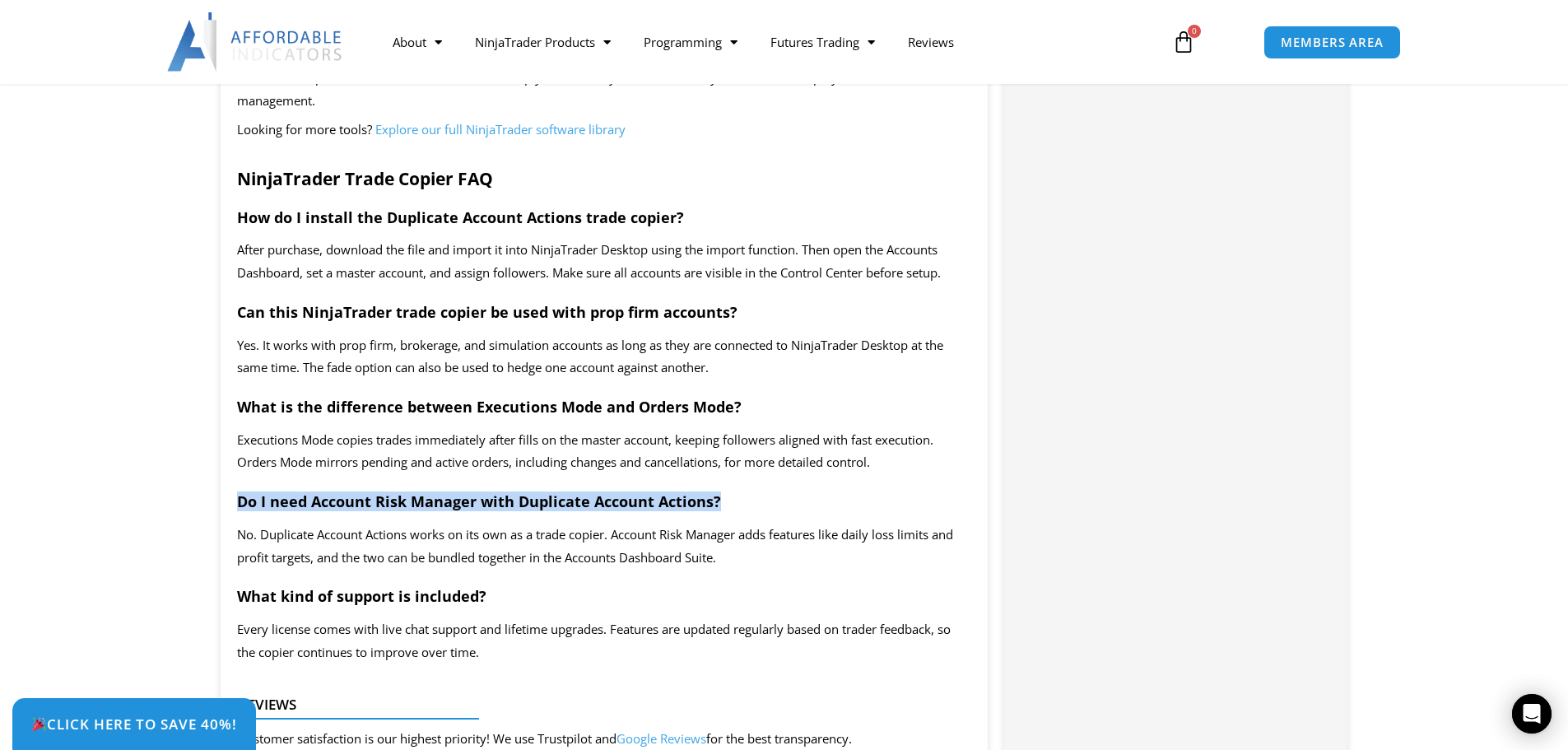
drag, startPoint x: 229, startPoint y: 524, endPoint x: 777, endPoint y: 520, distance: 548.0
click at [777, 511] on h3 "Do I need Account Risk Manager with Duplicate Account Actions?" at bounding box center [604, 501] width 735 height 19
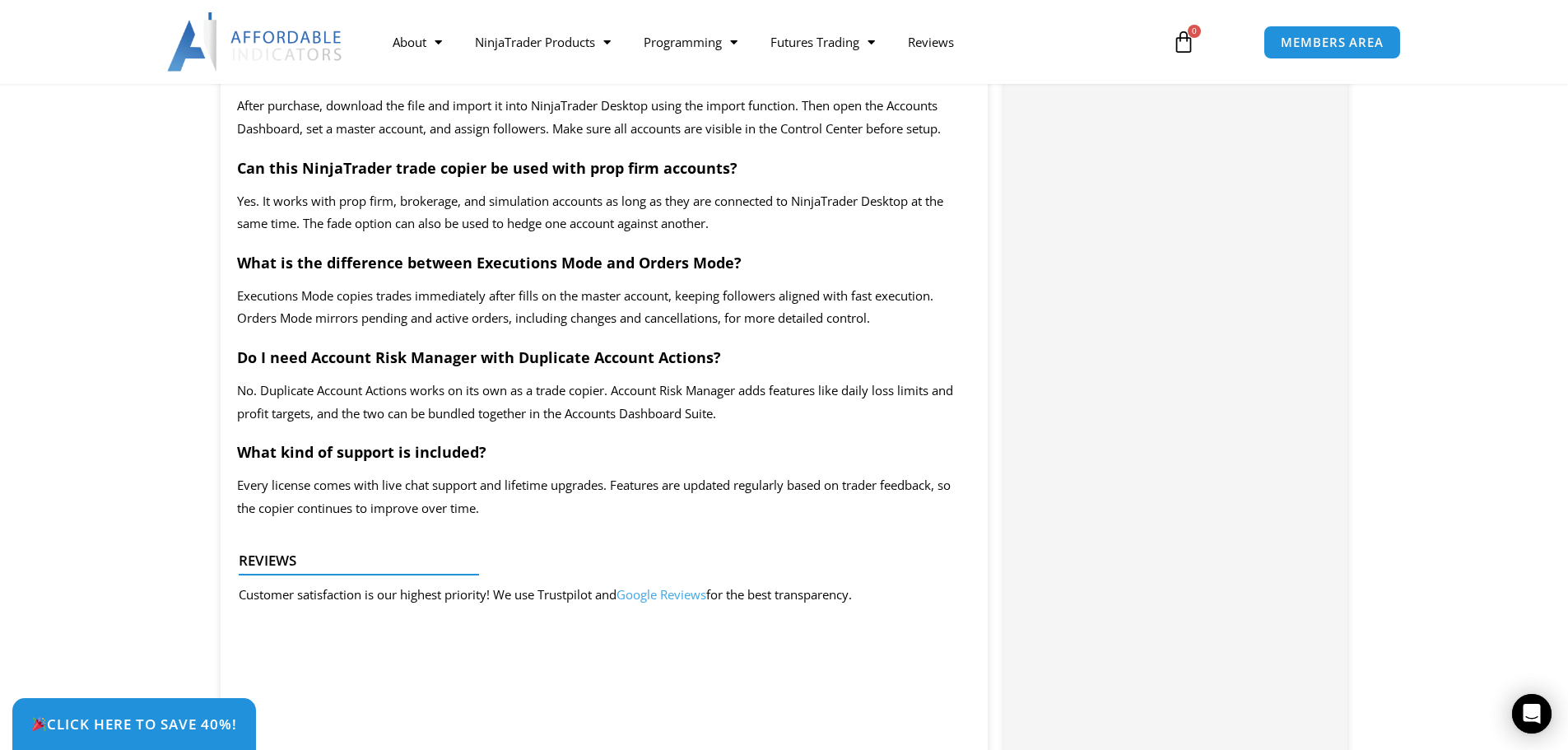
scroll to position [2963, 0]
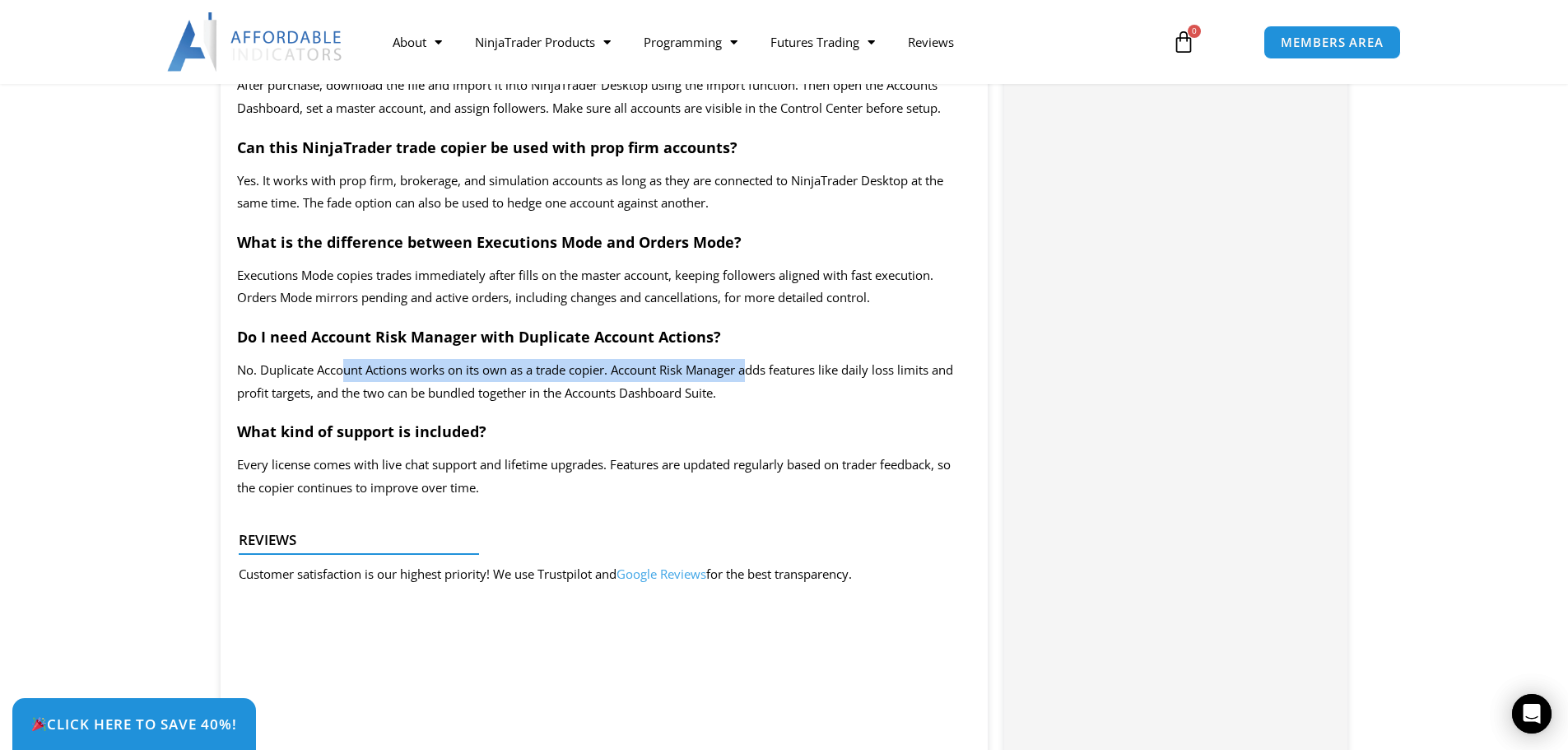
drag, startPoint x: 344, startPoint y: 393, endPoint x: 752, endPoint y: 399, distance: 408.0
click at [752, 398] on span "No. Duplicate Account Actions works on its own as a trade copier. Account Risk …" at bounding box center [594, 381] width 716 height 39
click at [749, 405] on p "No. Duplicate Account Actions works on its own as a trade copier. Account Risk …" at bounding box center [604, 381] width 735 height 46
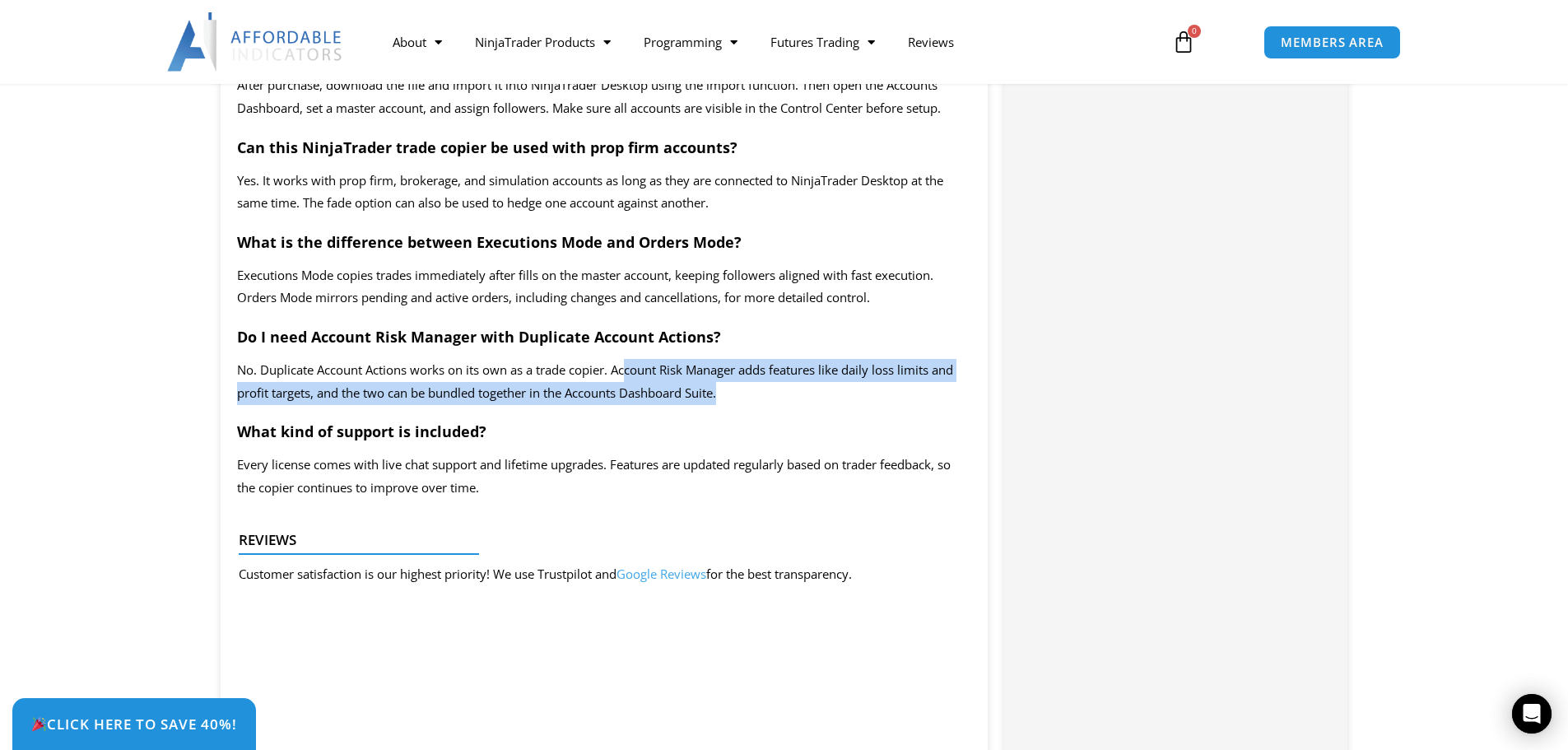
drag, startPoint x: 628, startPoint y: 391, endPoint x: 904, endPoint y: 419, distance: 277.4
click at [904, 405] on p "No. Duplicate Account Actions works on its own as a trade copier. Account Risk …" at bounding box center [604, 381] width 735 height 46
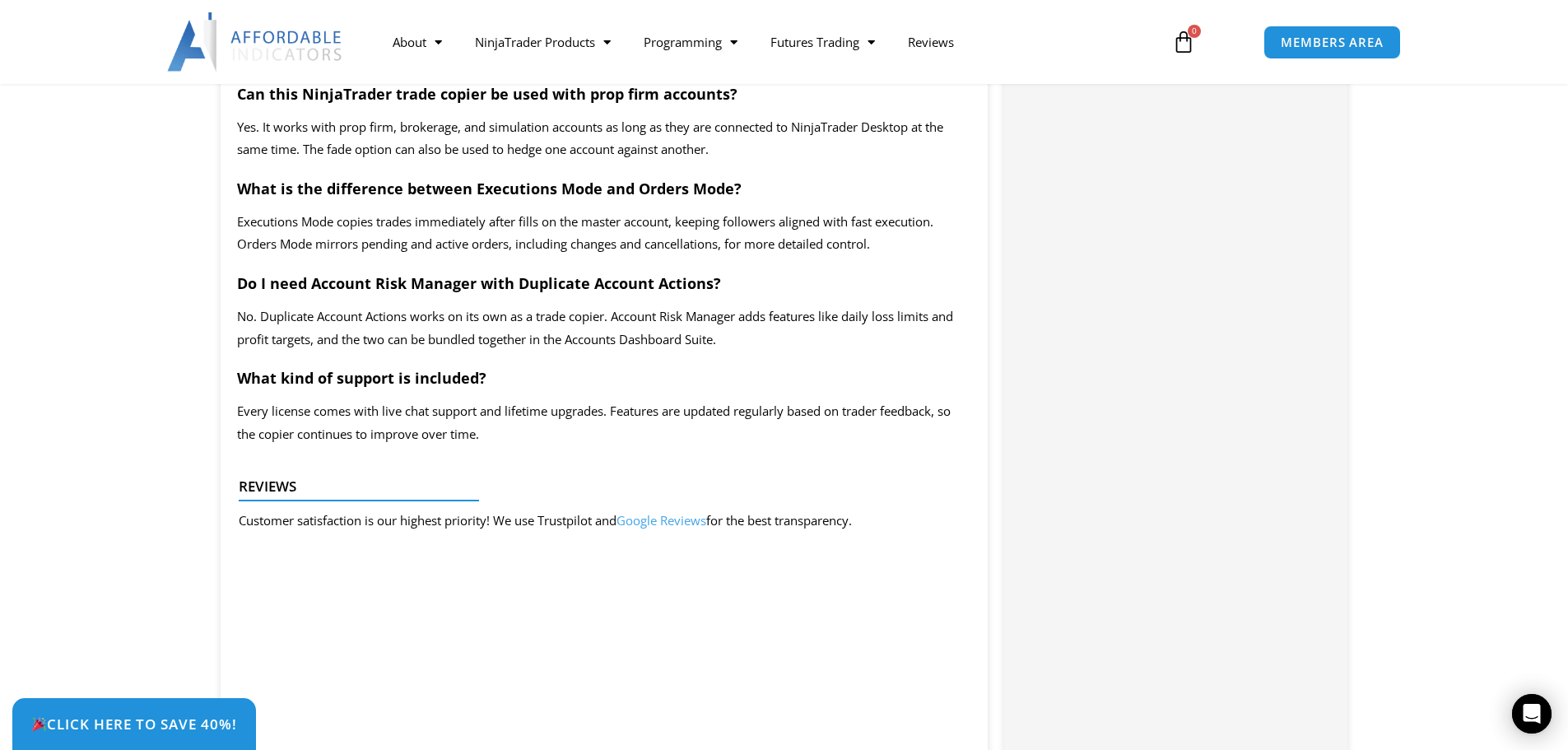
scroll to position [3045, 0]
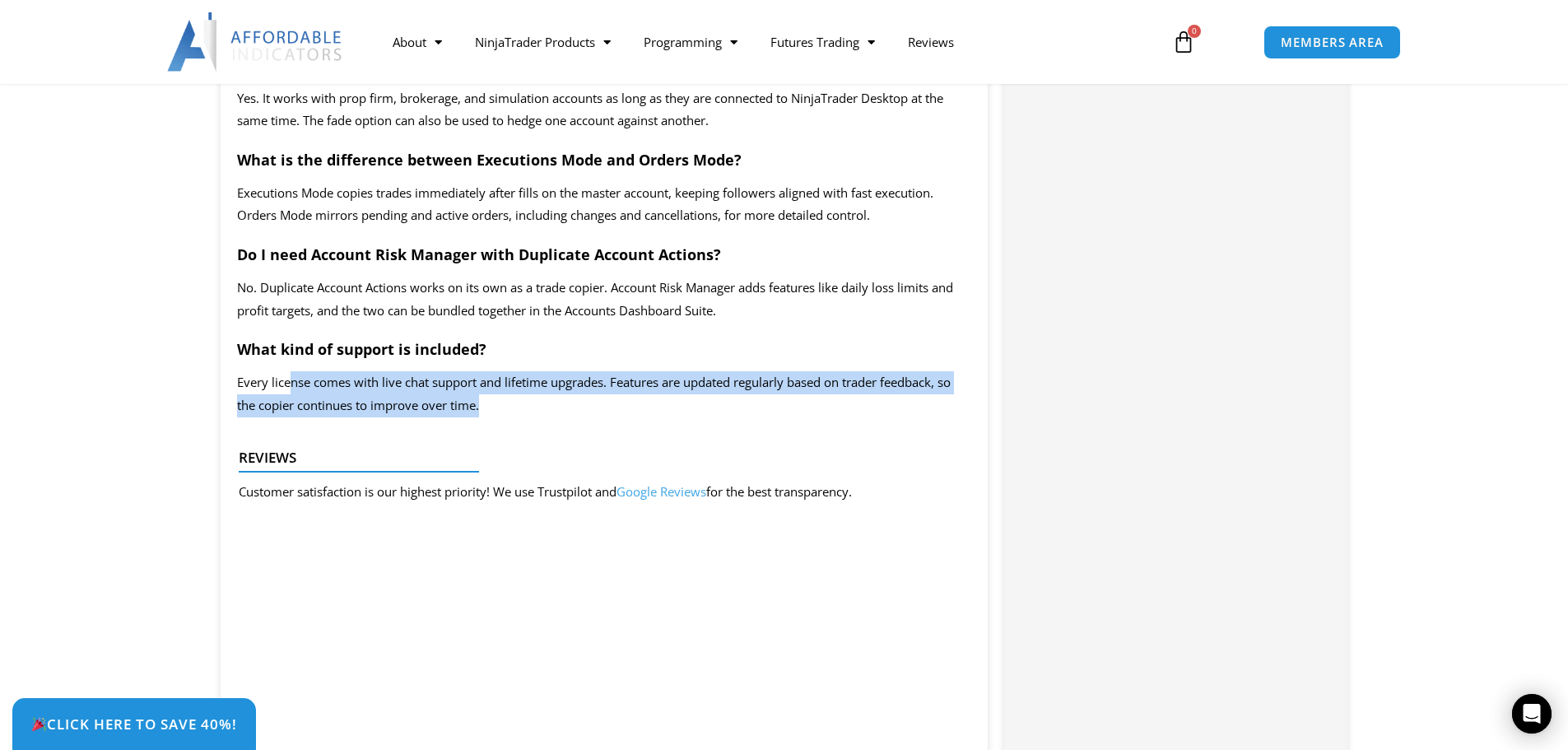
drag, startPoint x: 291, startPoint y: 408, endPoint x: 565, endPoint y: 429, distance: 274.8
click at [565, 418] on p "Every license comes with live chat support and lifetime upgrades. Features are …" at bounding box center [604, 394] width 735 height 46
click at [576, 418] on p "Every license comes with live chat support and lifetime upgrades. Features are …" at bounding box center [604, 394] width 735 height 46
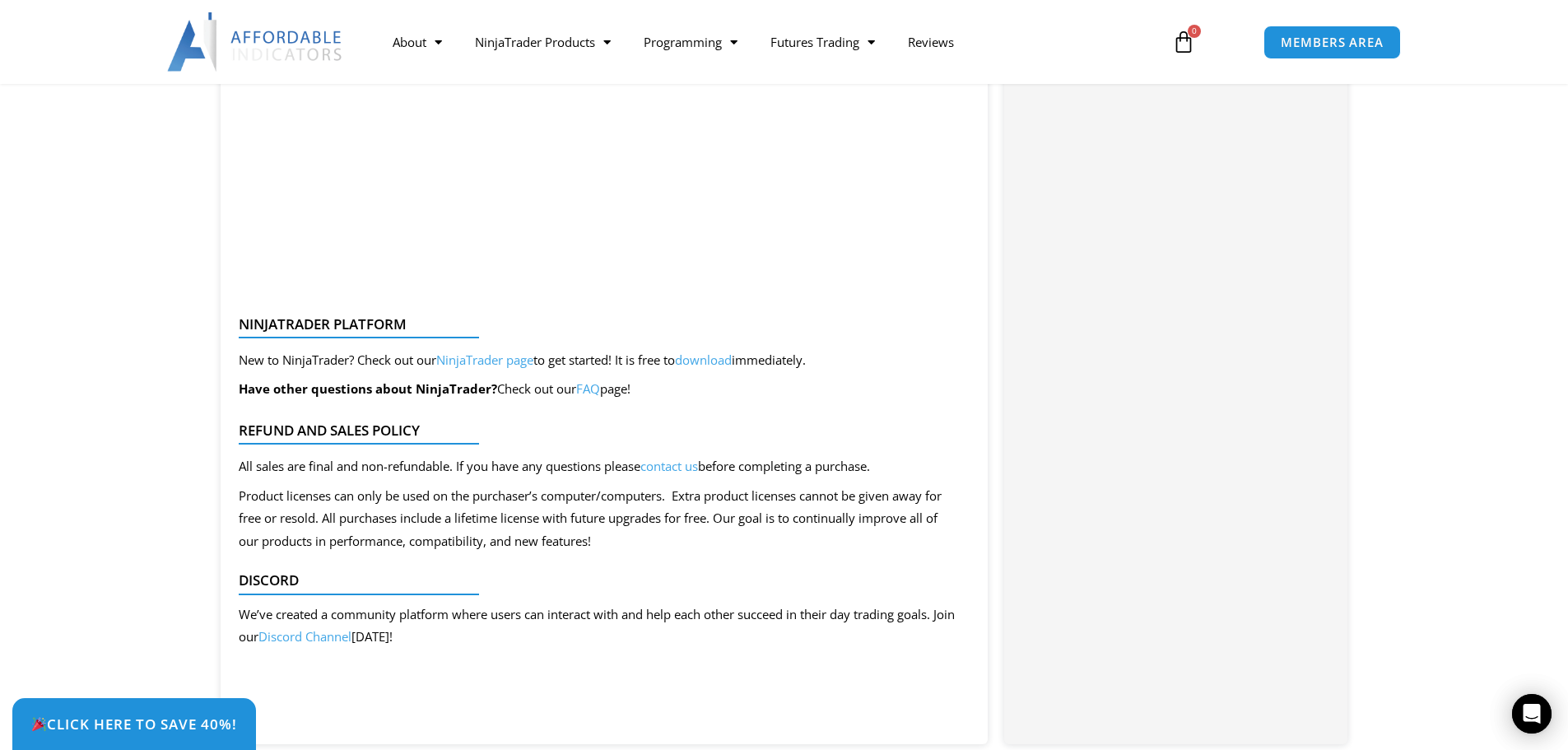
scroll to position [4034, 0]
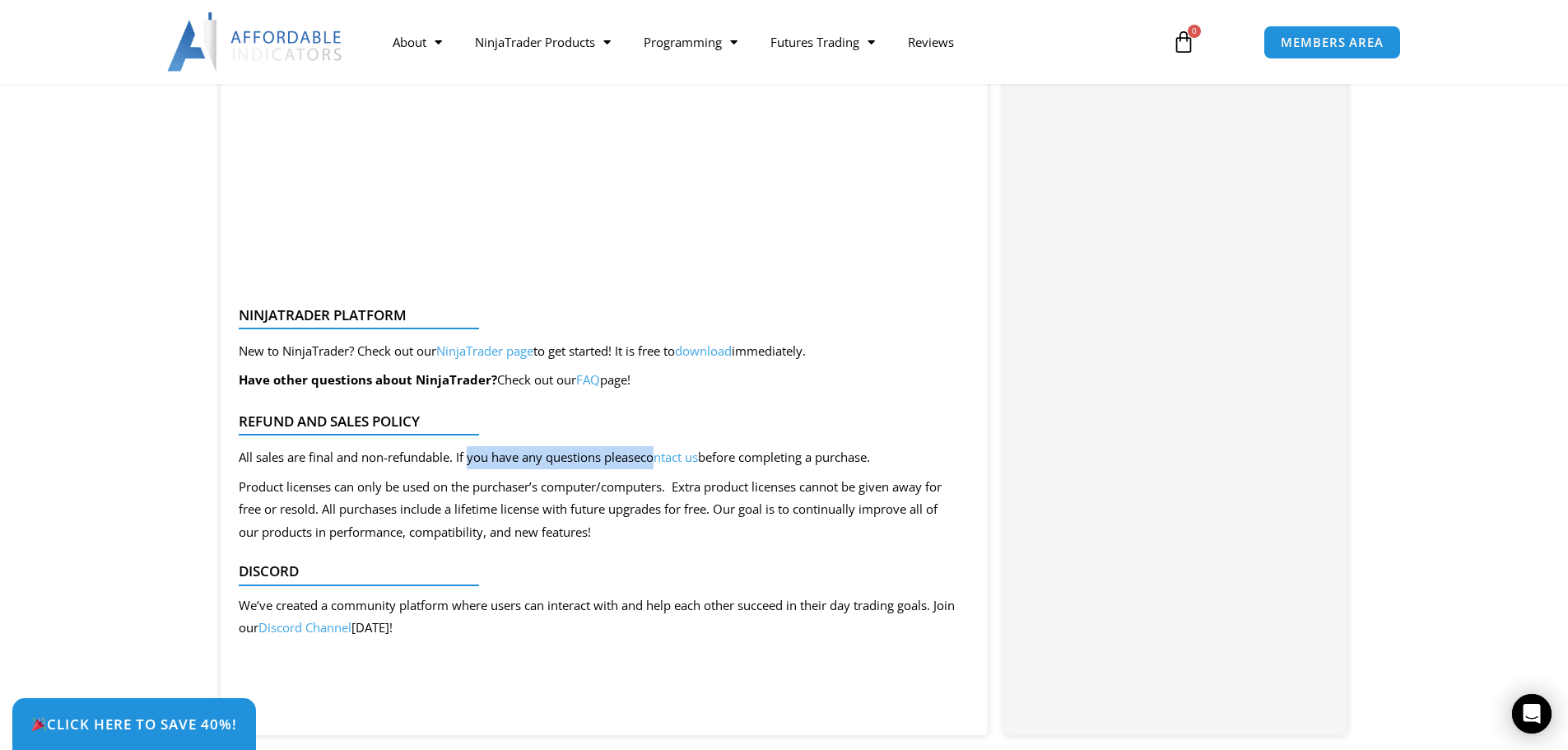
drag, startPoint x: 470, startPoint y: 477, endPoint x: 664, endPoint y: 482, distance: 194.1
click at [664, 469] on p "All sales are final and non-refundable. If you have any questions please contac…" at bounding box center [597, 458] width 719 height 23
click at [622, 518] on p "Product licenses can only be used on the purchaser’s computer/computers. Extra …" at bounding box center [597, 510] width 719 height 69
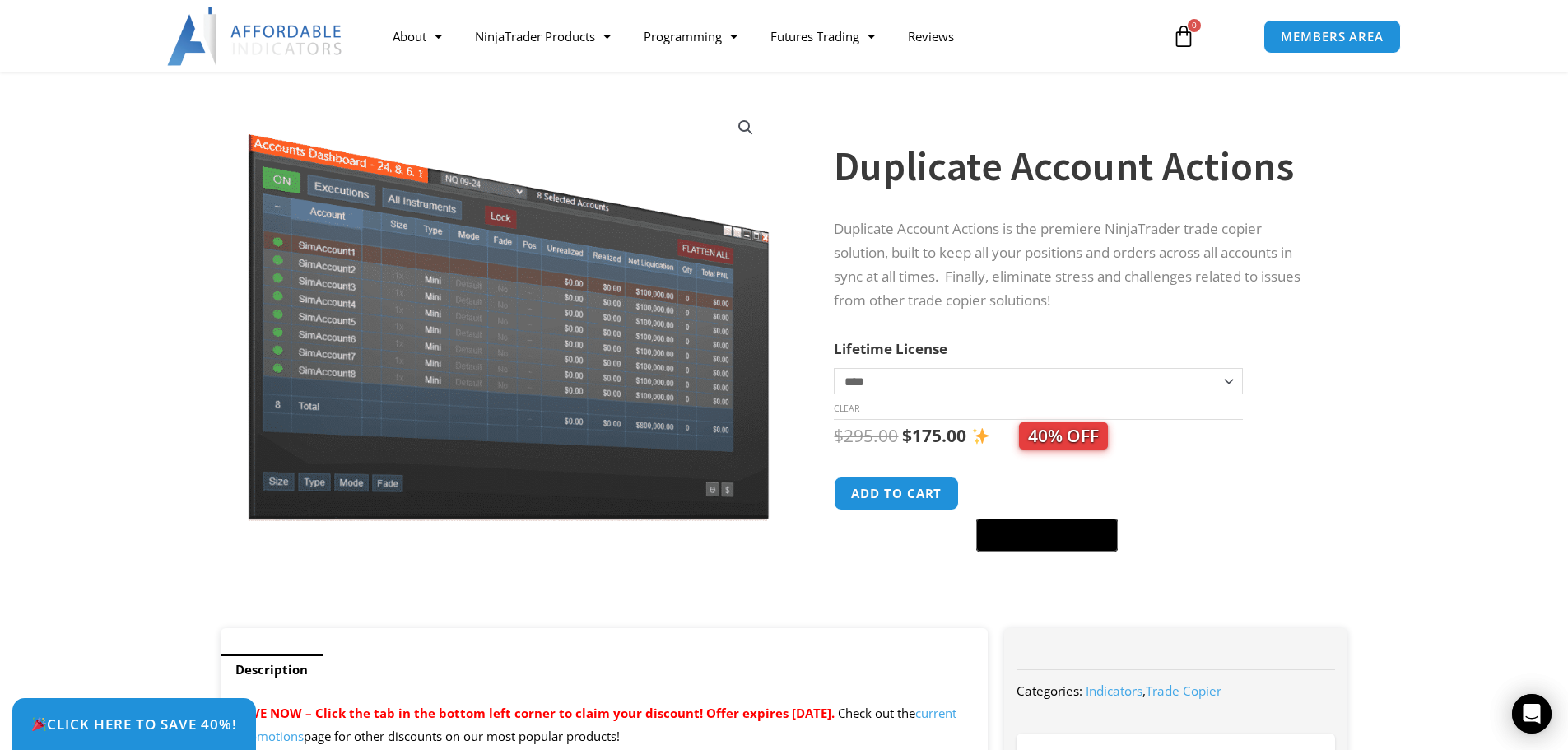
scroll to position [0, 0]
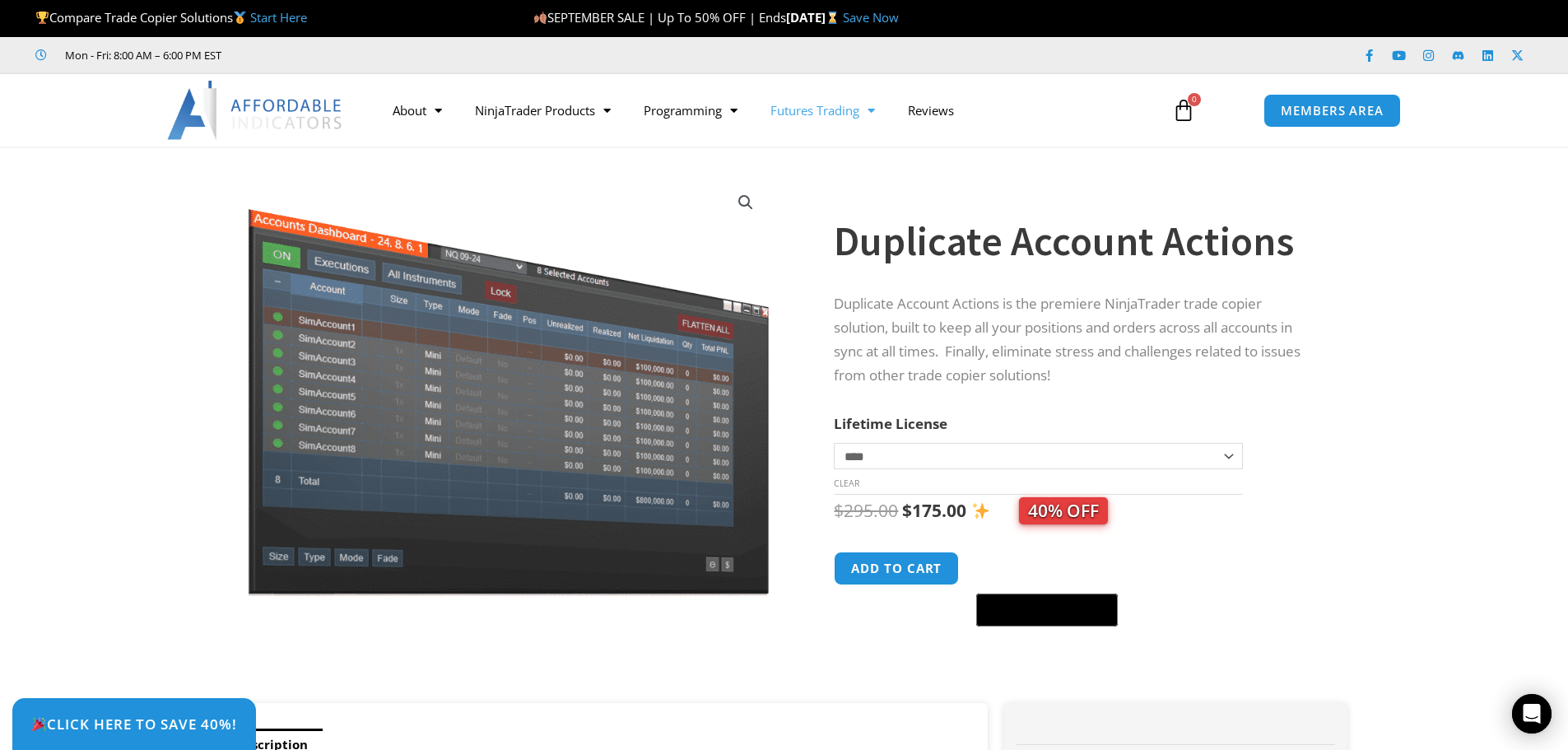
click at [850, 116] on link "Futures Trading" at bounding box center [822, 110] width 138 height 38
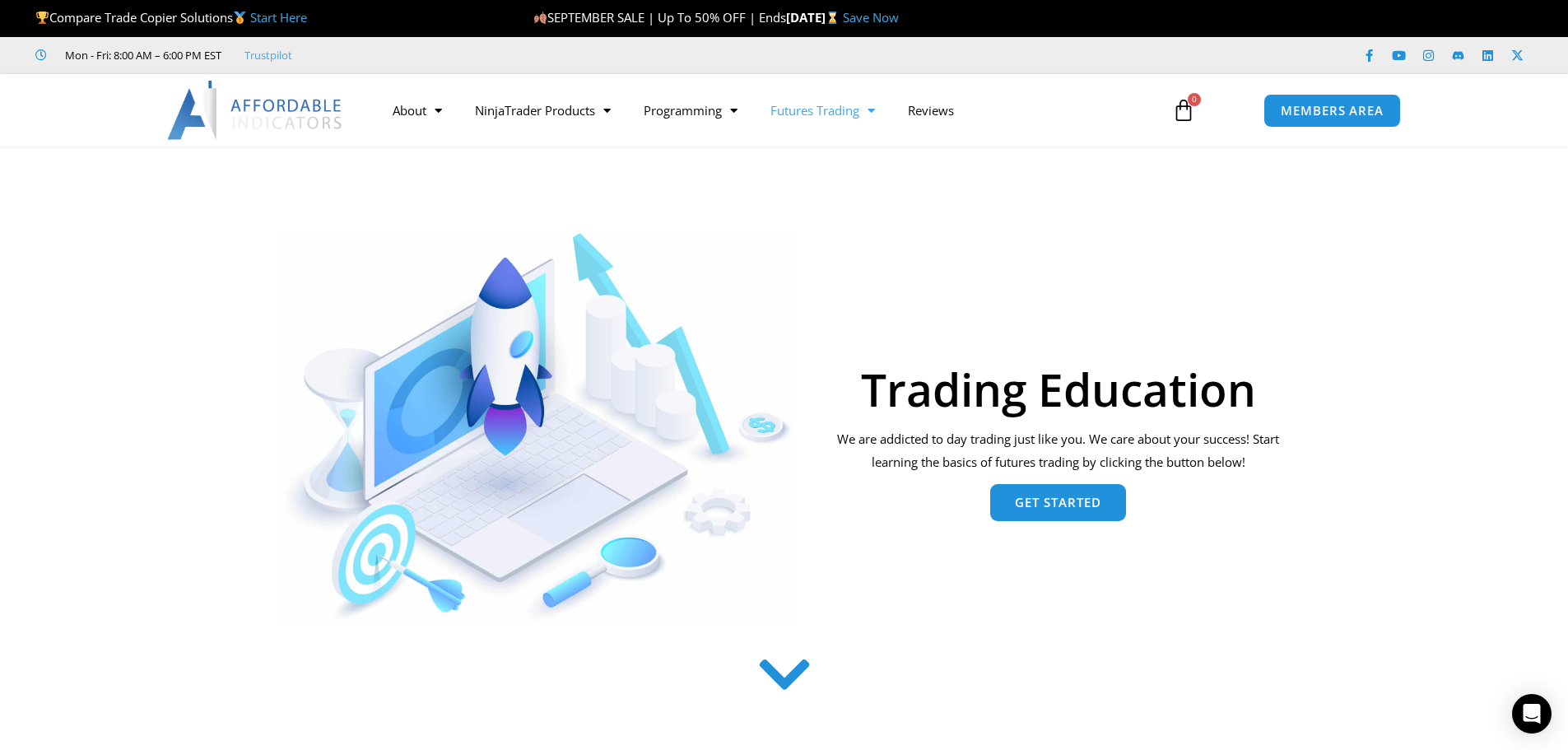
click at [1056, 500] on span "Get Started" at bounding box center [1058, 503] width 86 height 13
click at [707, 117] on link "Programming" at bounding box center [690, 110] width 127 height 38
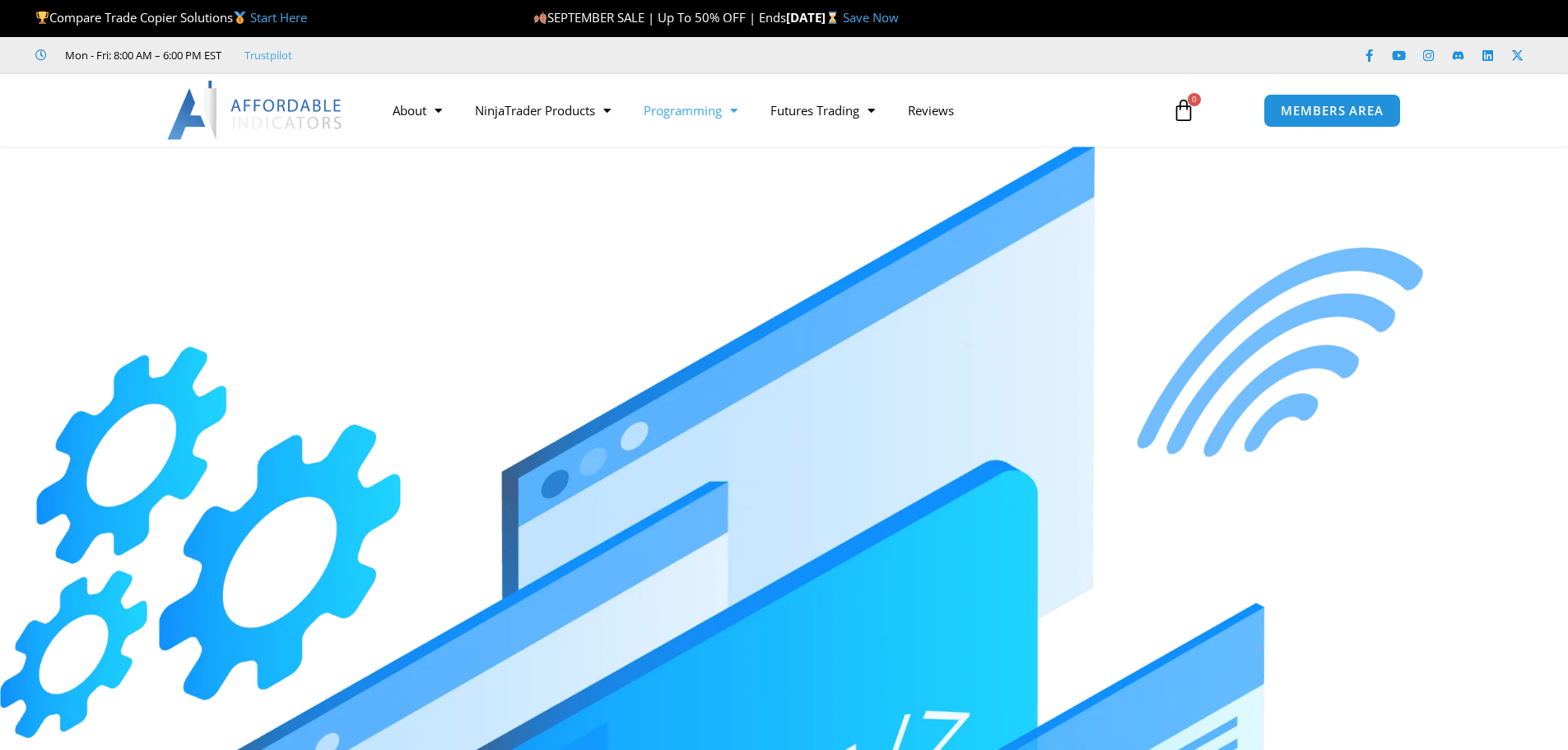
click at [710, 134] on div "About Contact Us Premium Support Team Partners NinjaTrader NinjaTrader FAQ Ninj…" at bounding box center [784, 110] width 1317 height 72
click at [706, 125] on link "Programming" at bounding box center [690, 110] width 127 height 38
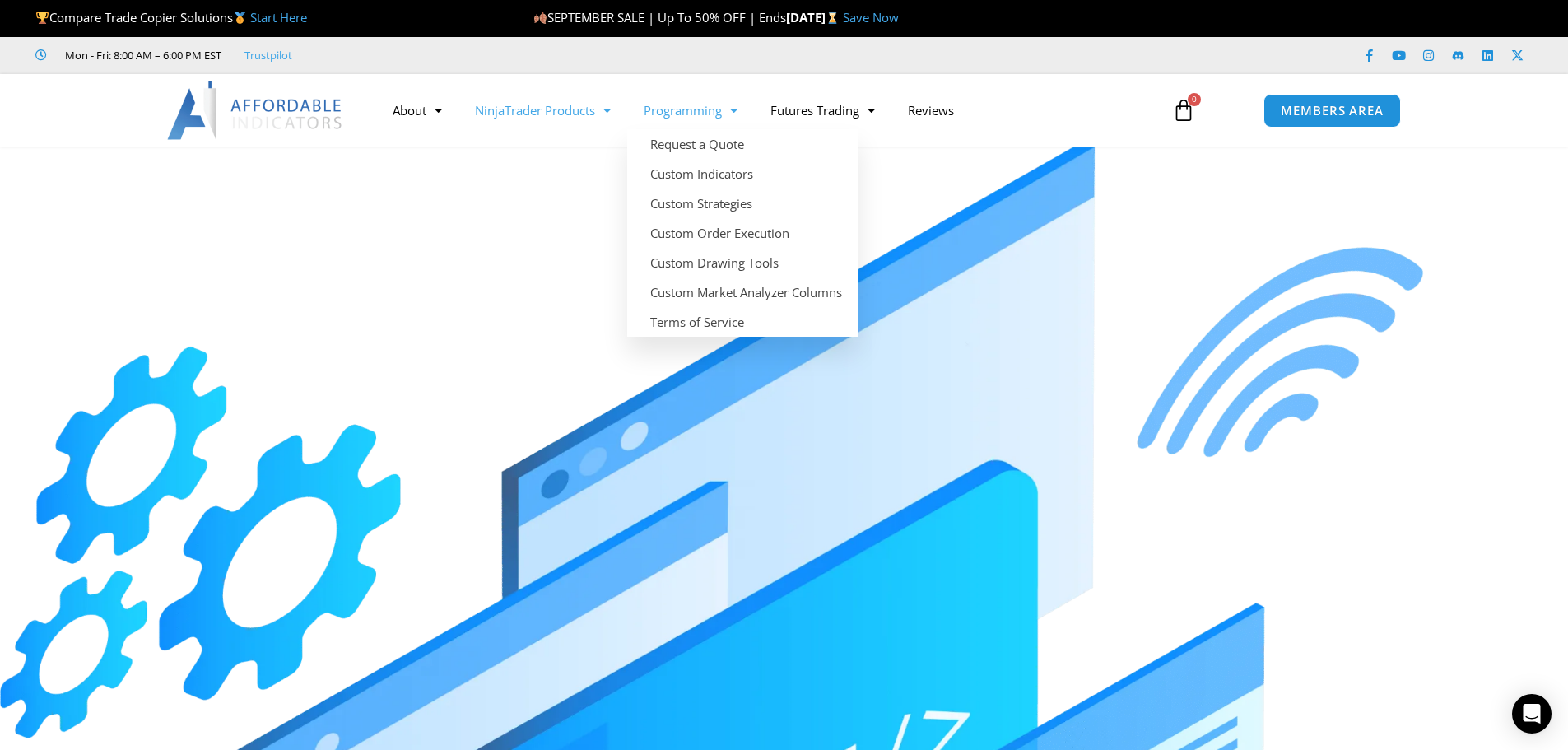
click at [583, 110] on link "NinjaTrader Products" at bounding box center [543, 110] width 169 height 38
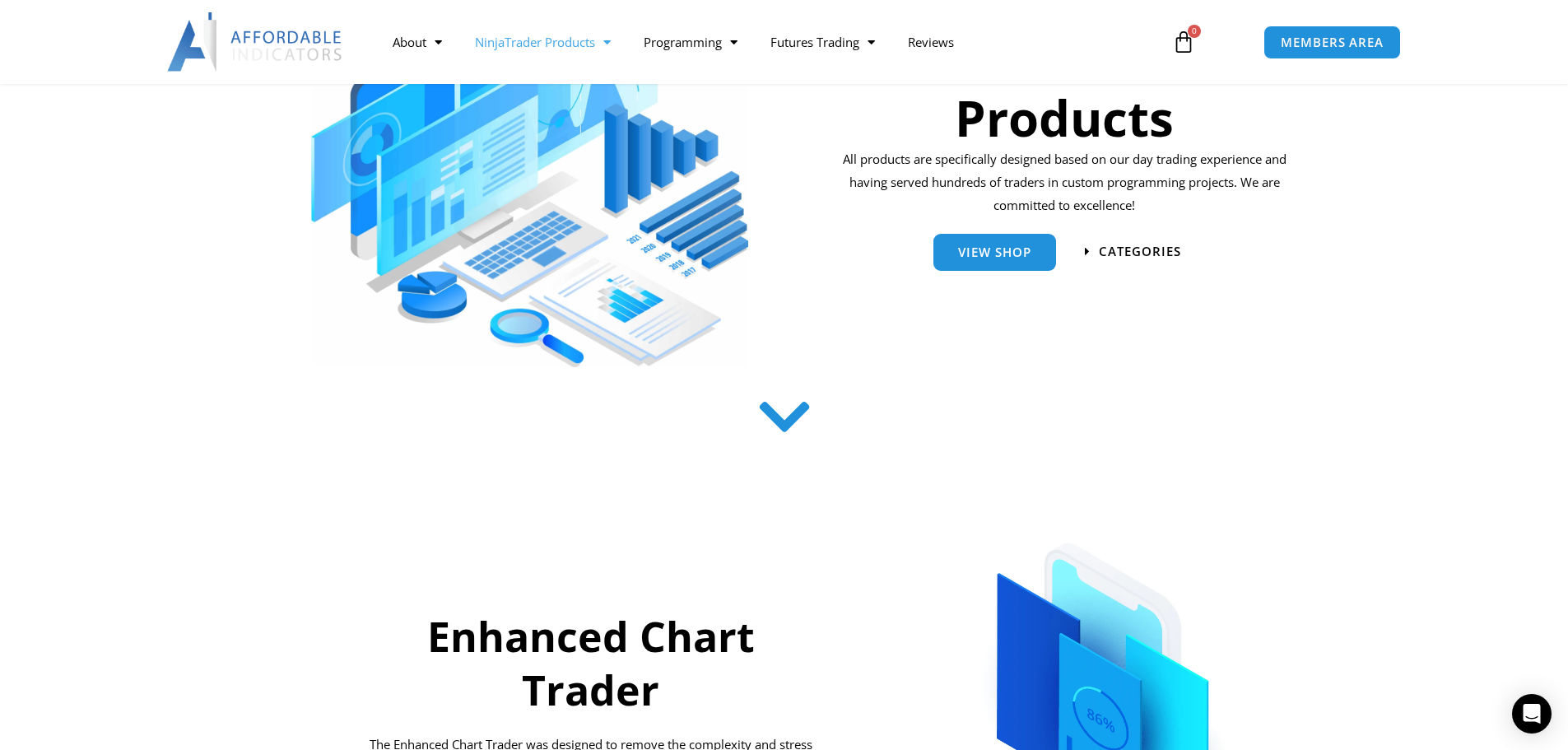
scroll to position [247, 0]
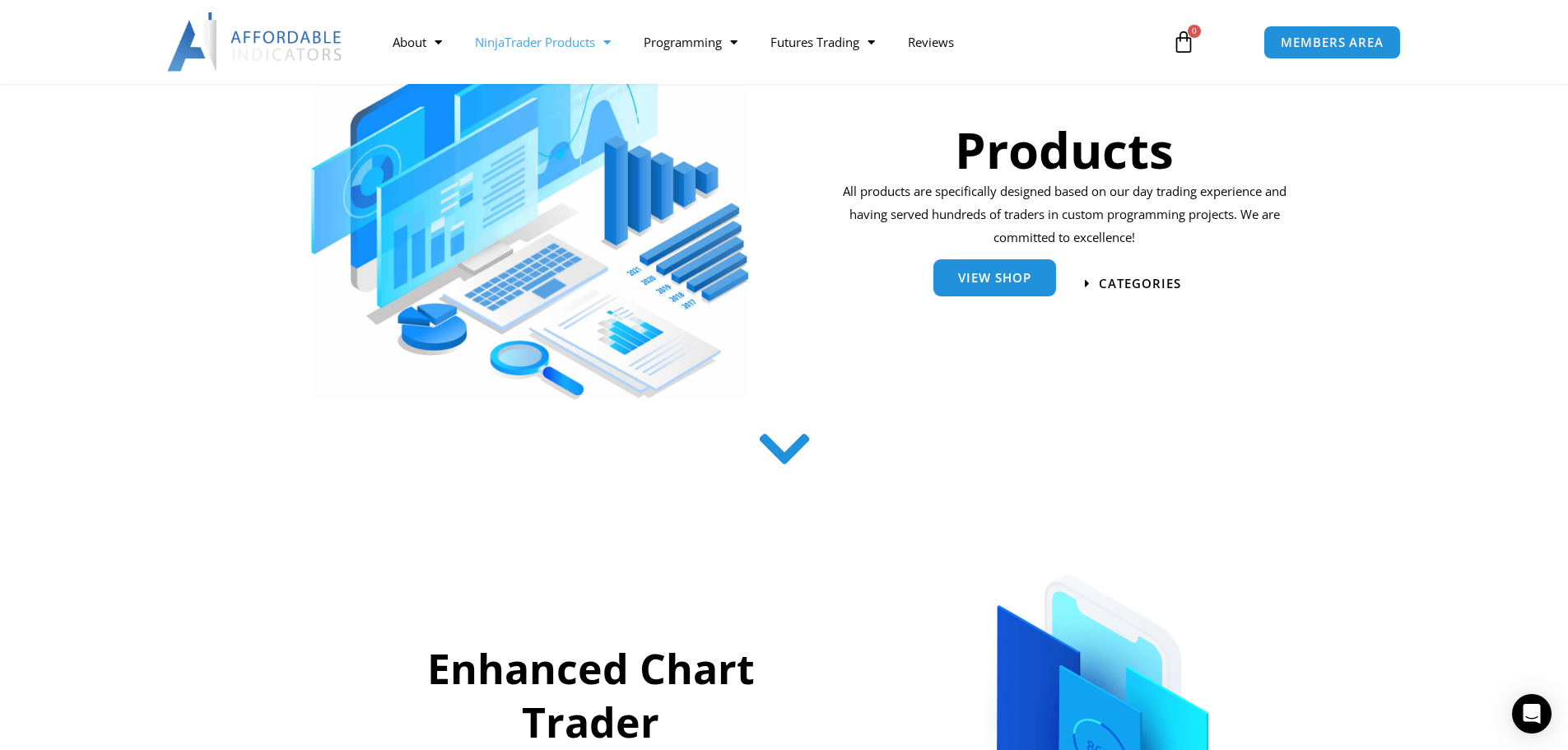
click at [982, 287] on link "View Shop" at bounding box center [994, 278] width 122 height 37
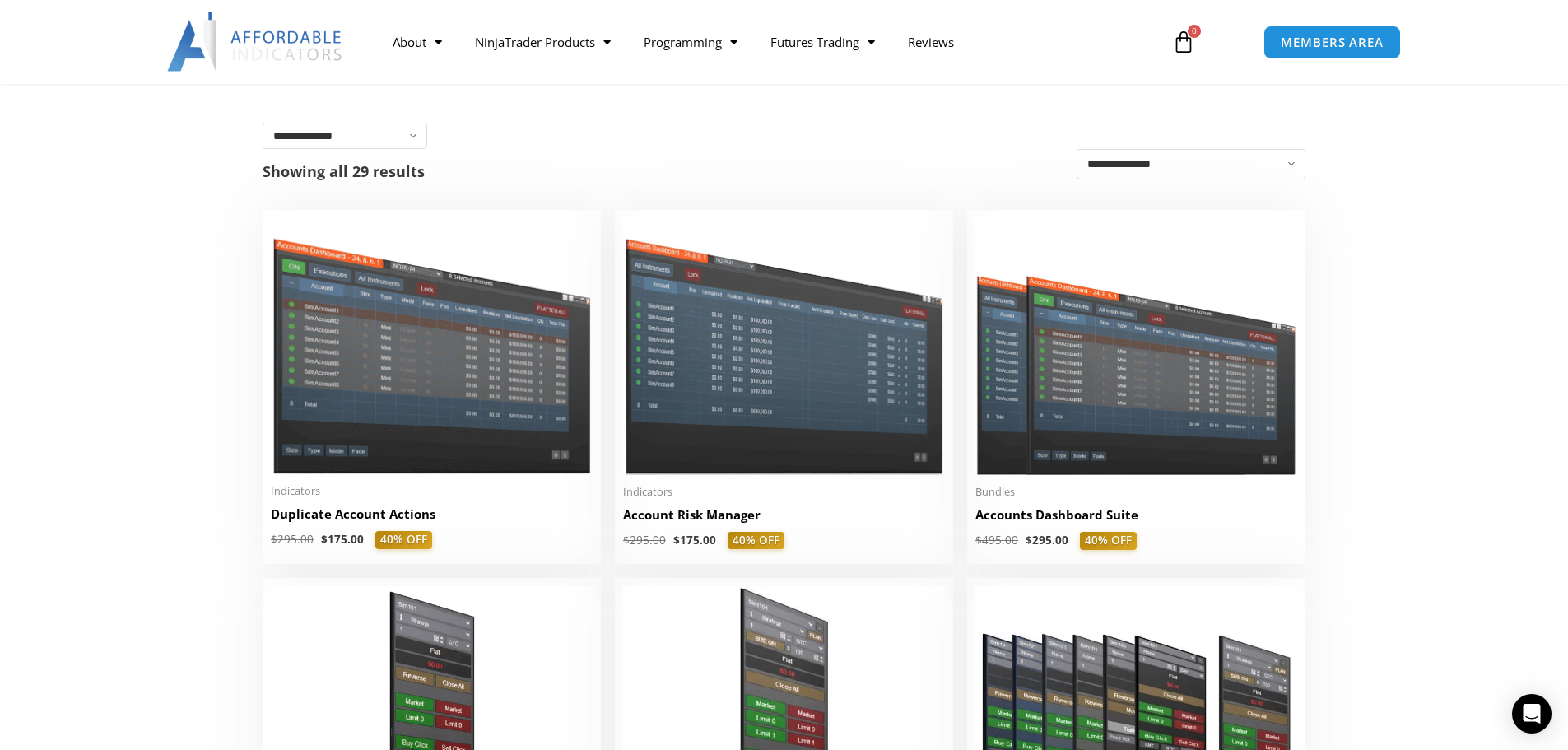
scroll to position [247, 0]
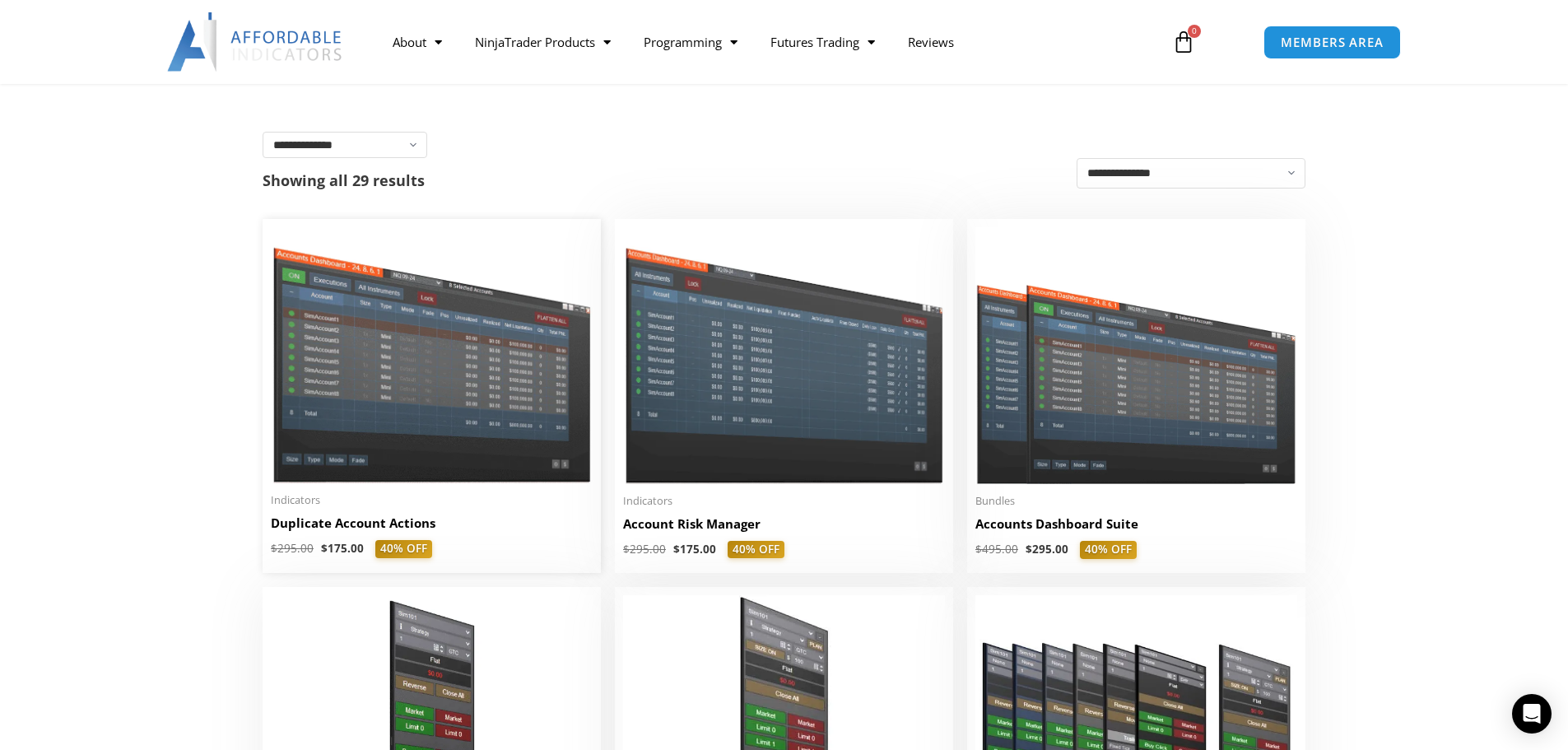
click at [346, 378] on img at bounding box center [431, 355] width 322 height 256
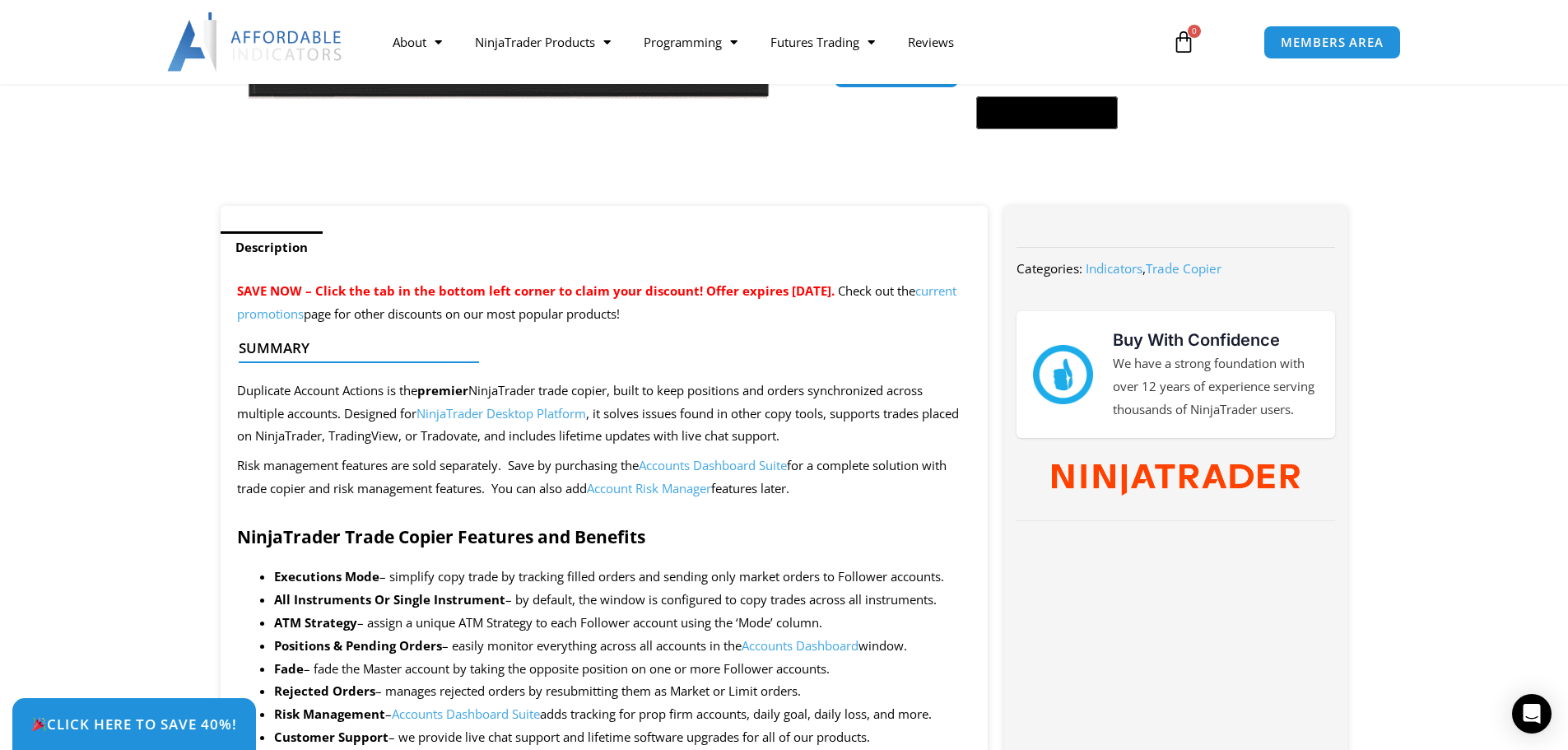
scroll to position [412, 0]
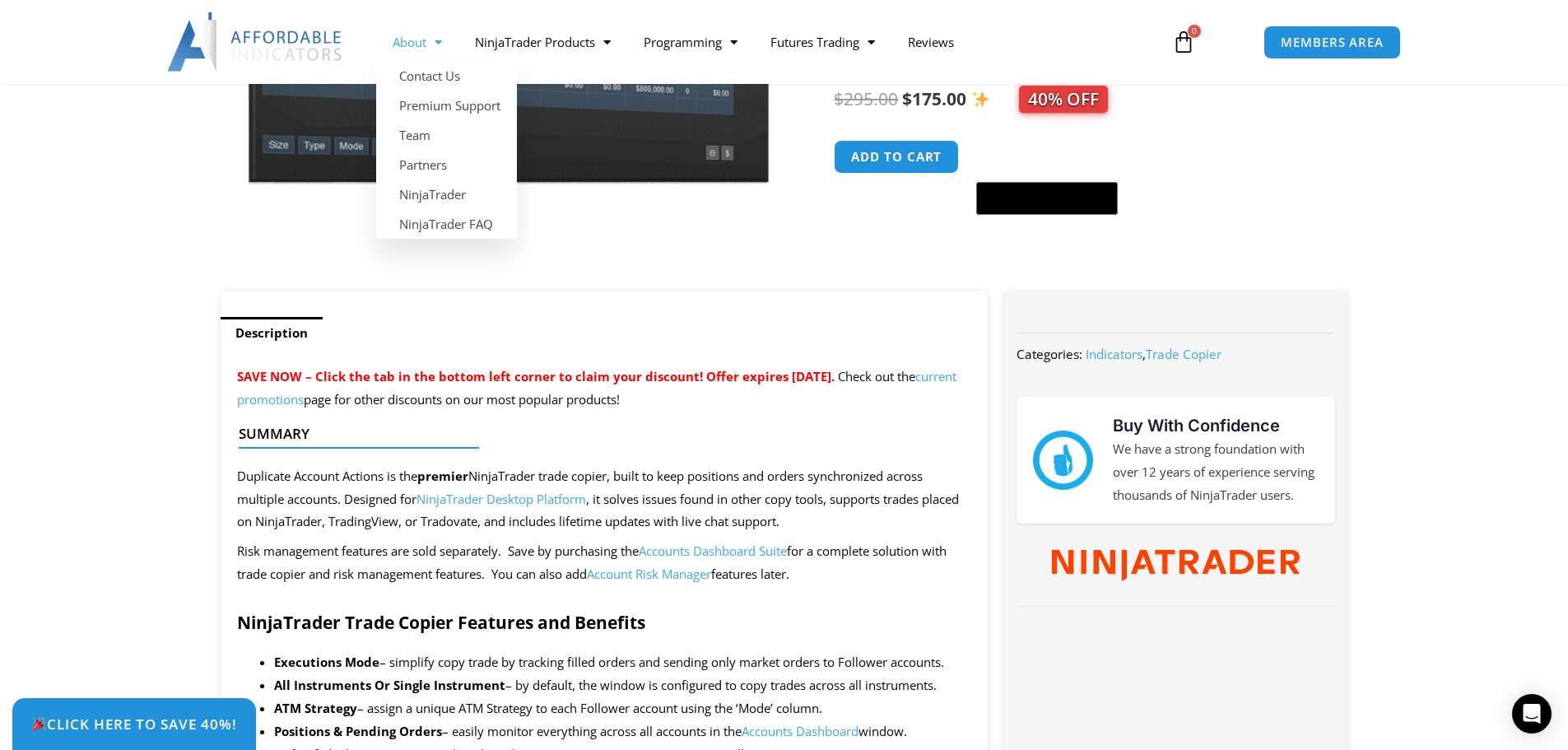
click at [436, 44] on span "Menu" at bounding box center [434, 42] width 16 height 28
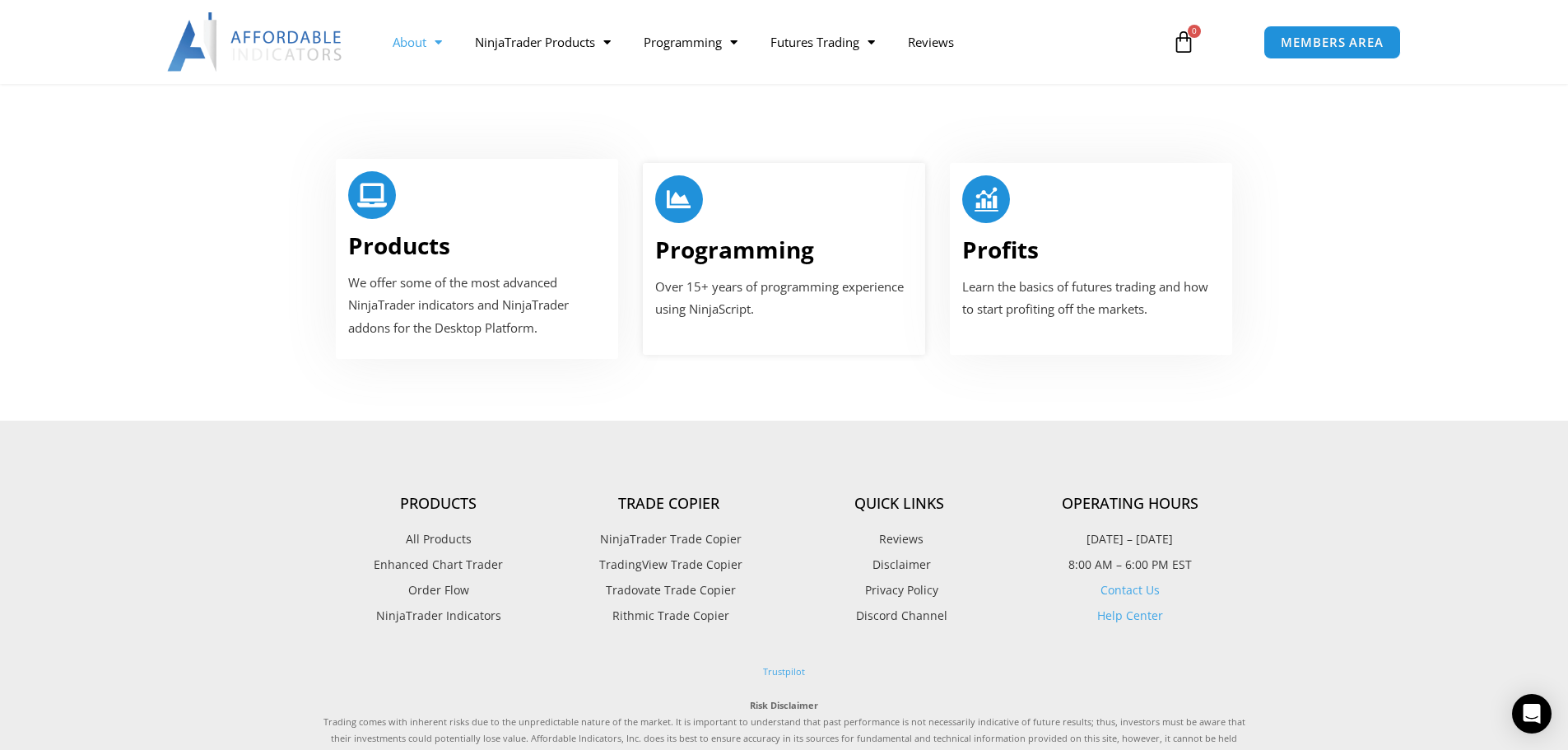
scroll to position [988, 0]
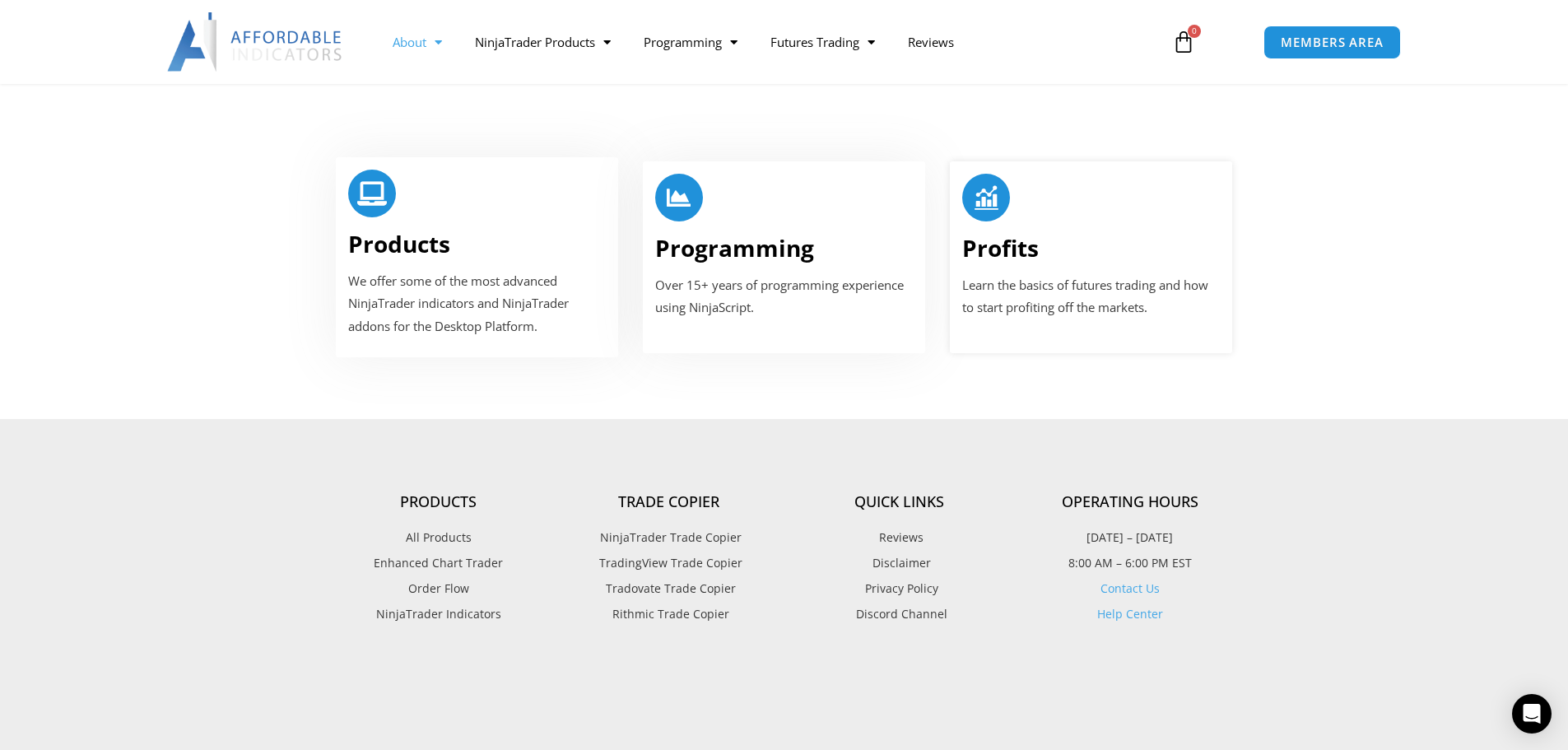
click at [1154, 274] on p "Learn the basics of futures trading and how to start profiting off the markets." at bounding box center [1090, 296] width 257 height 46
